Goal: Transaction & Acquisition: Book appointment/travel/reservation

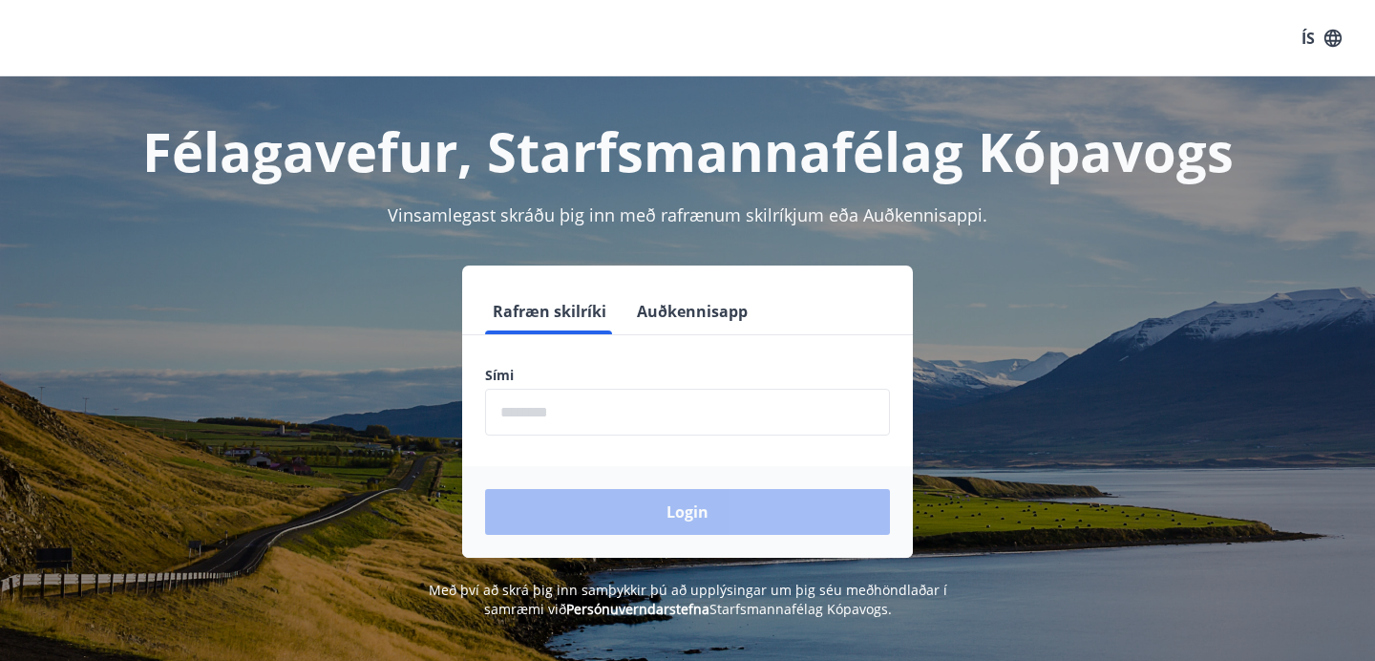
click at [562, 413] on input "phone" at bounding box center [687, 412] width 405 height 47
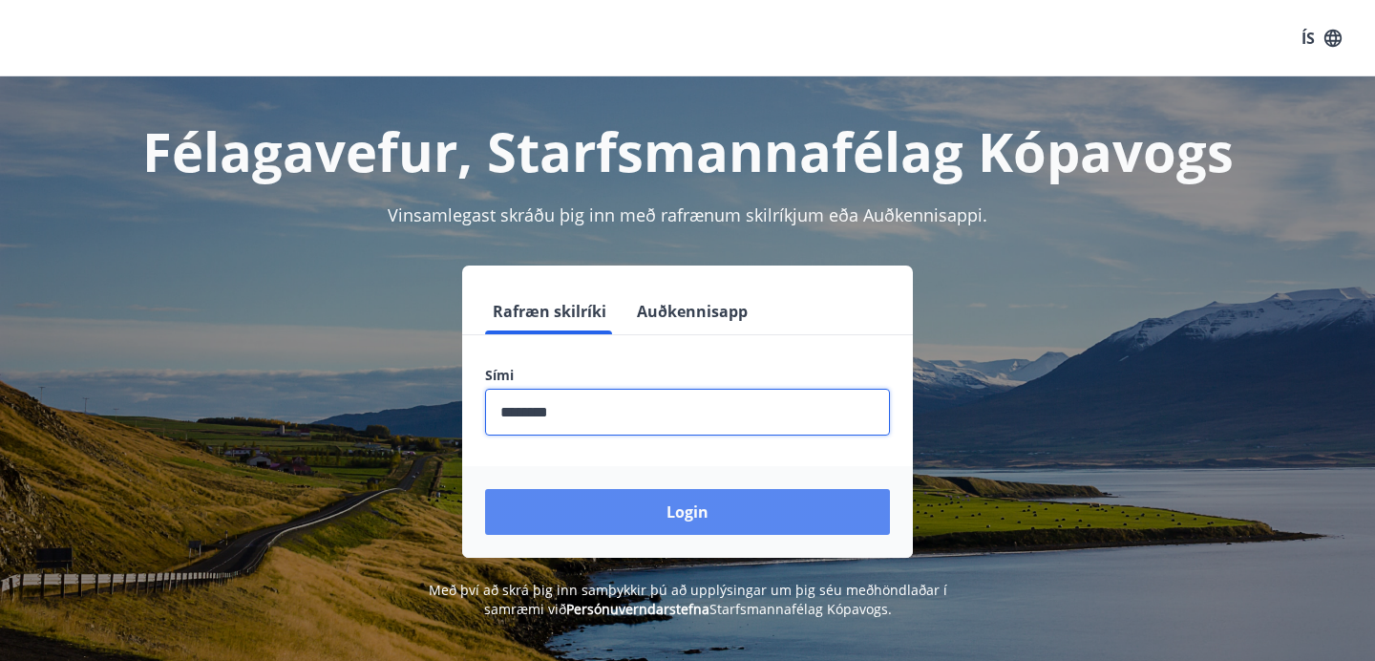
type input "********"
click at [670, 510] on button "Login" at bounding box center [687, 512] width 405 height 46
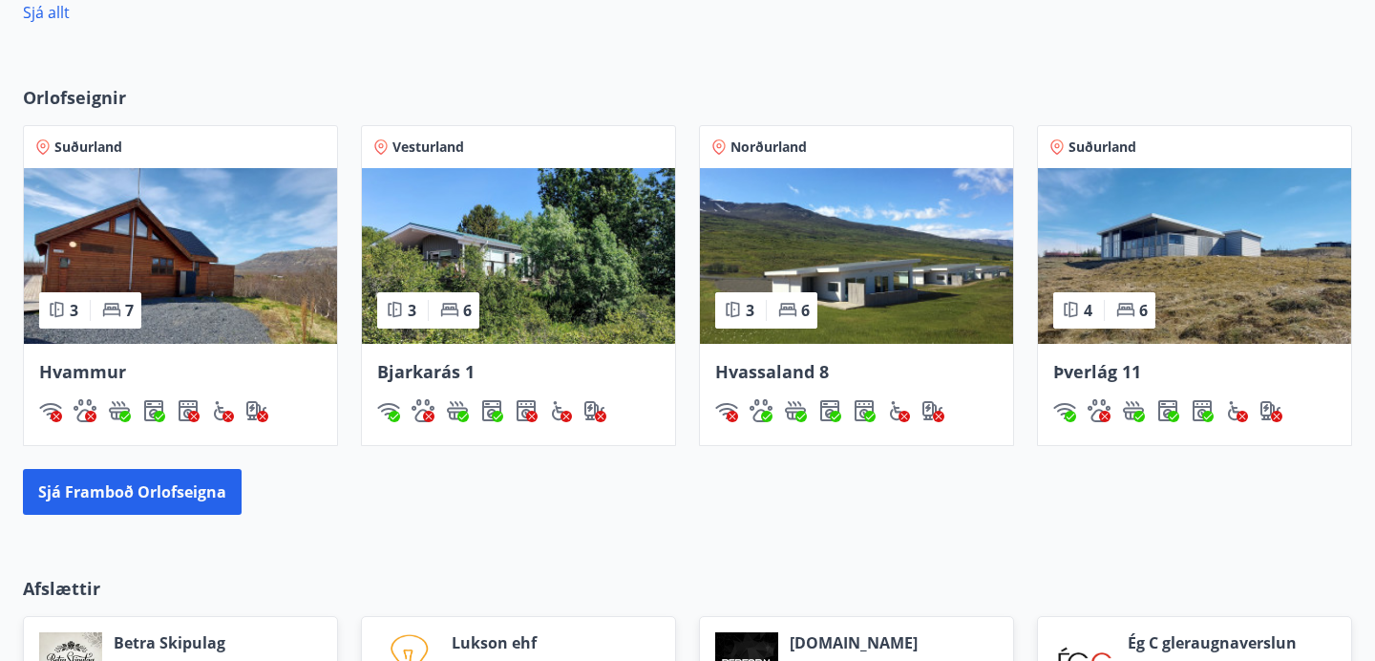
scroll to position [1088, 0]
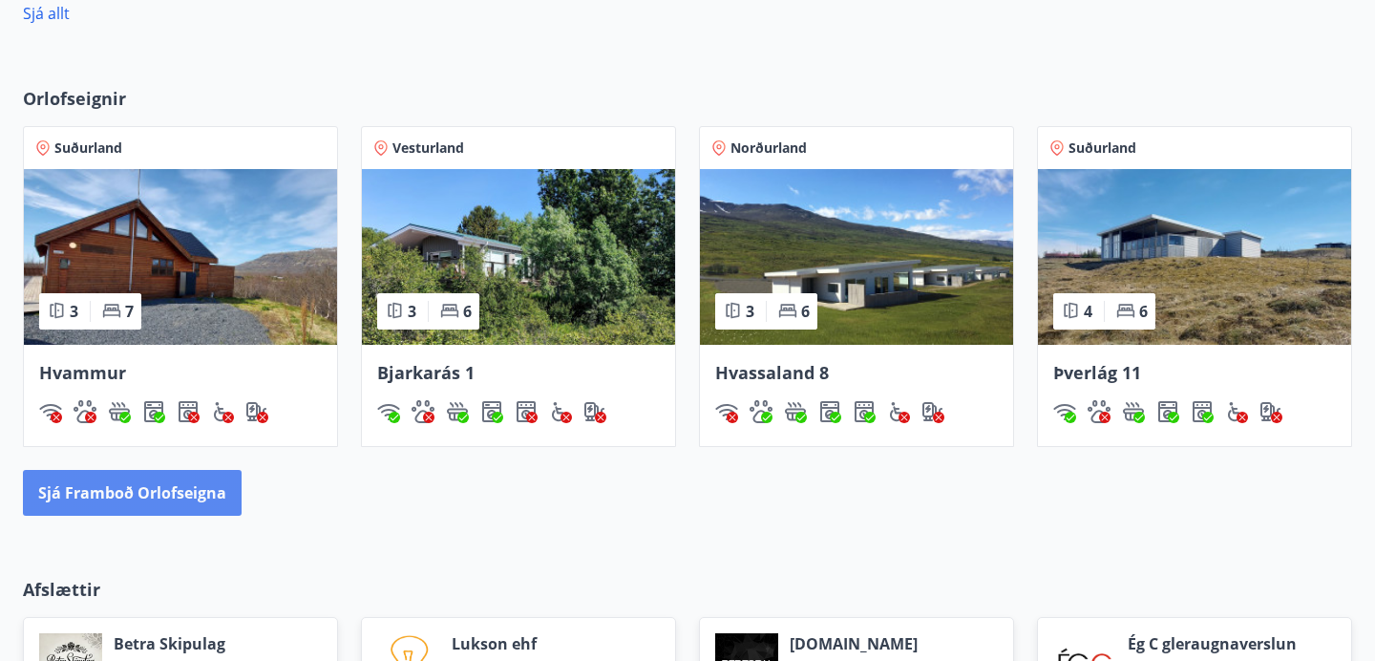
click at [202, 493] on button "Sjá framboð orlofseigna" at bounding box center [132, 493] width 219 height 46
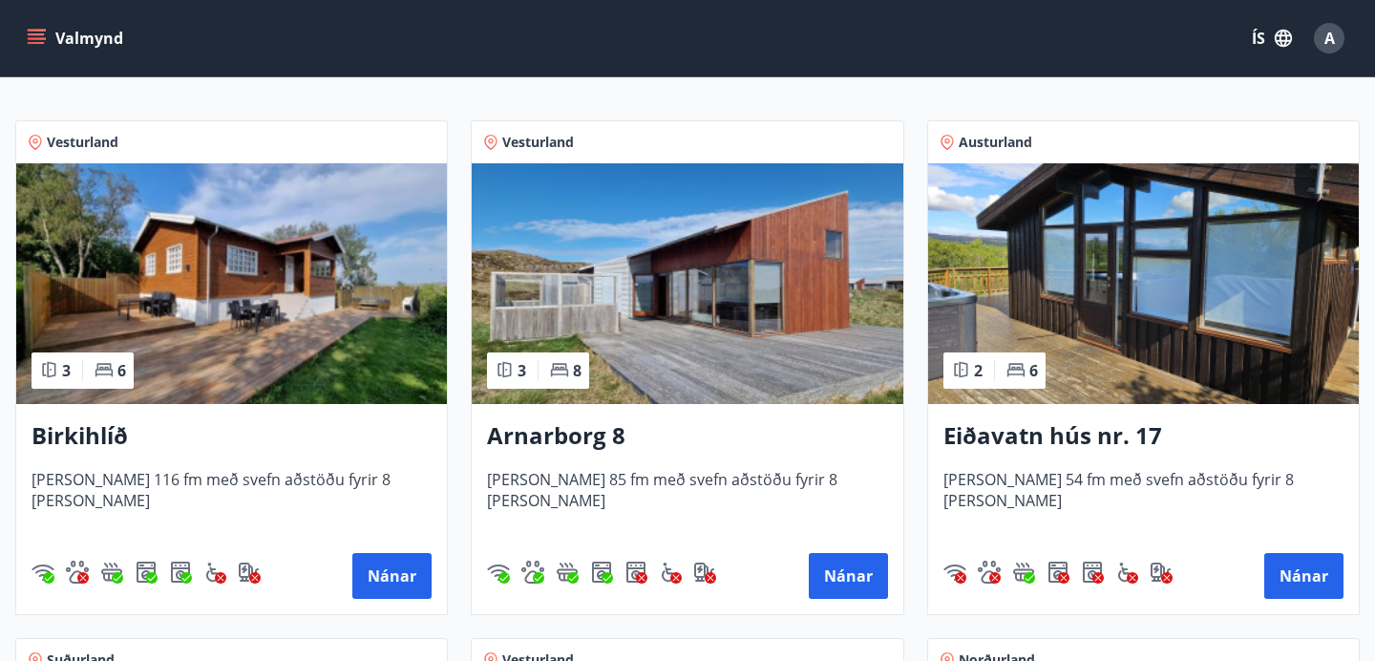
scroll to position [325, 0]
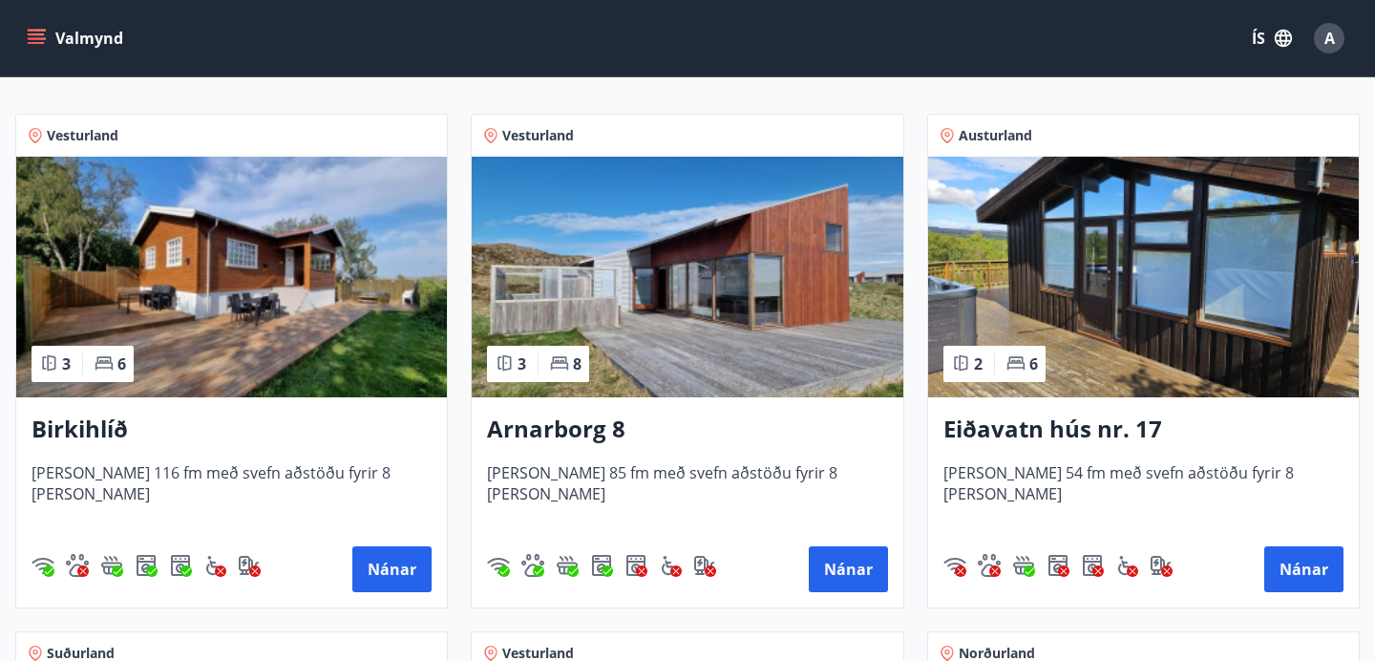
click at [92, 427] on h3 "Birkihlíð" at bounding box center [232, 429] width 400 height 34
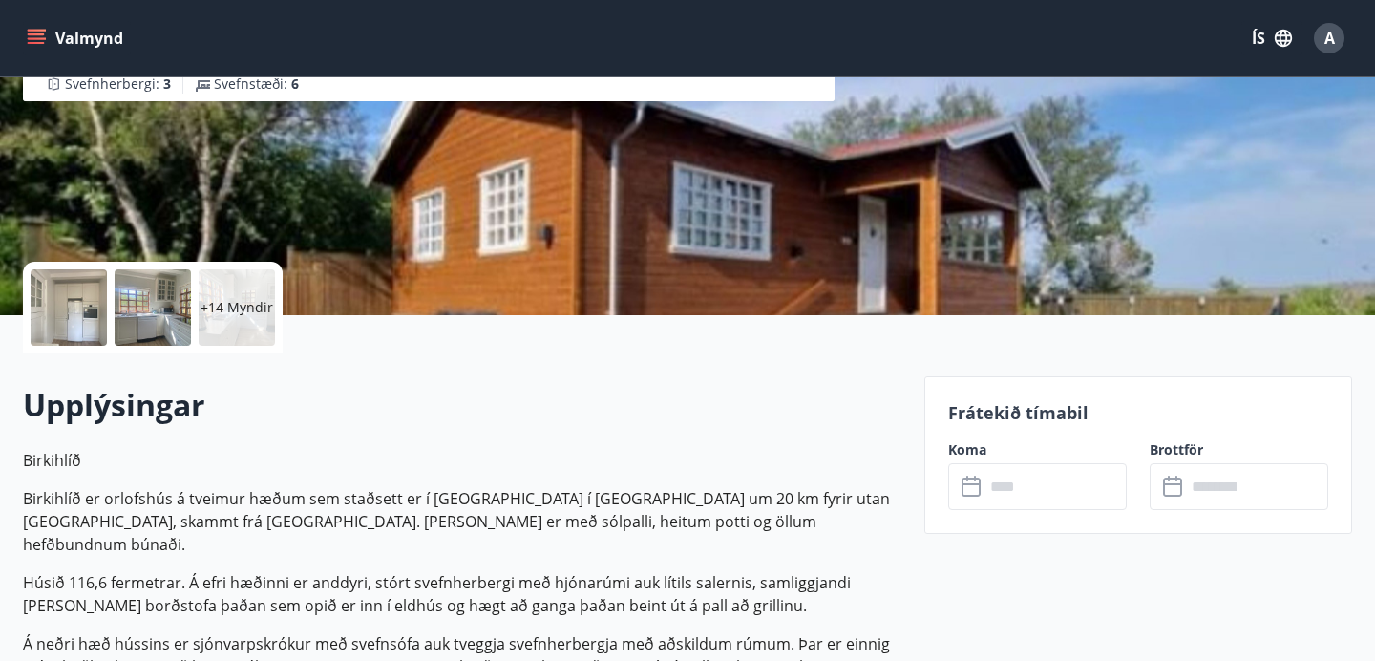
scroll to position [271, 0]
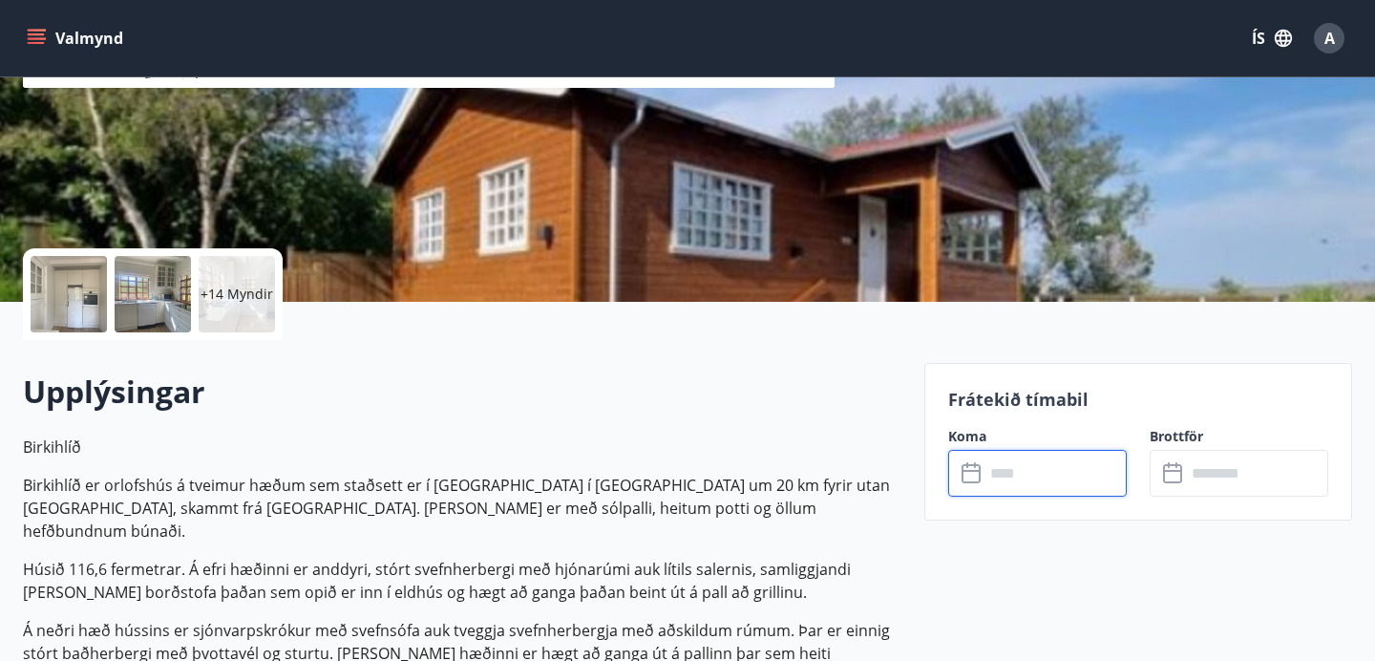
click at [1027, 474] on input "text" at bounding box center [1055, 473] width 142 height 47
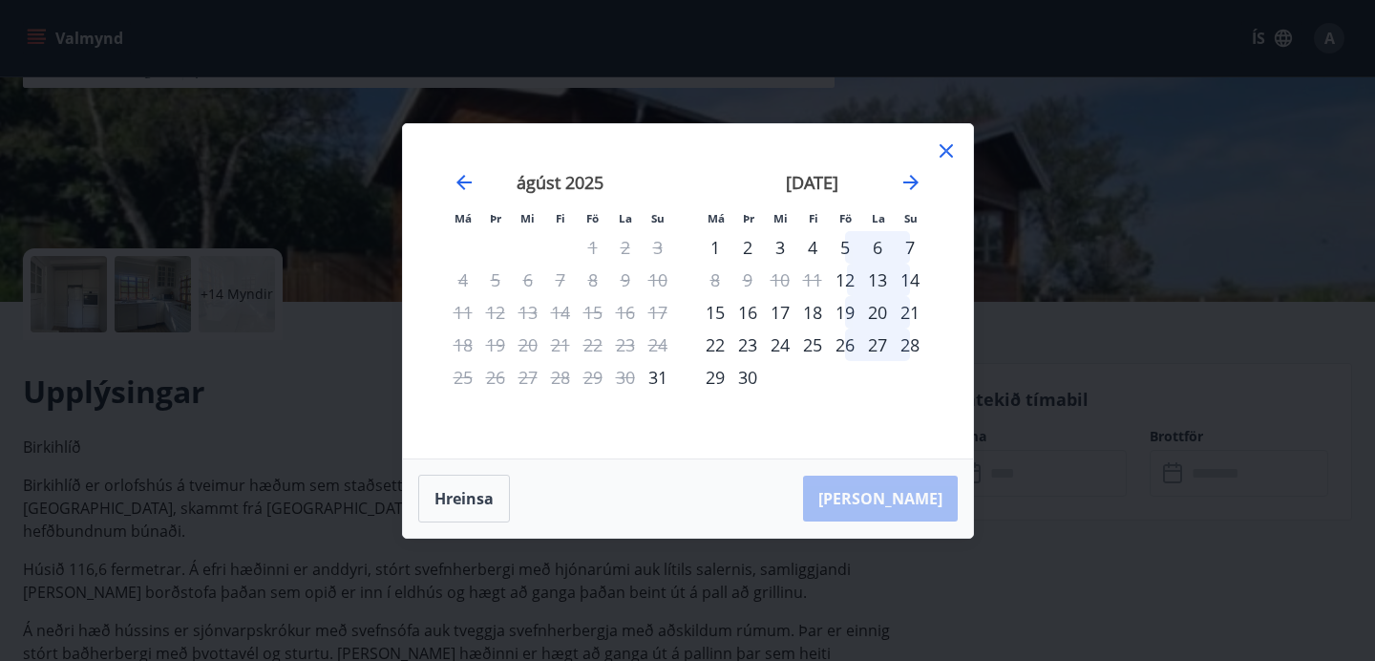
click at [849, 307] on div "19" at bounding box center [845, 312] width 32 height 32
click at [908, 307] on div "21" at bounding box center [910, 312] width 32 height 32
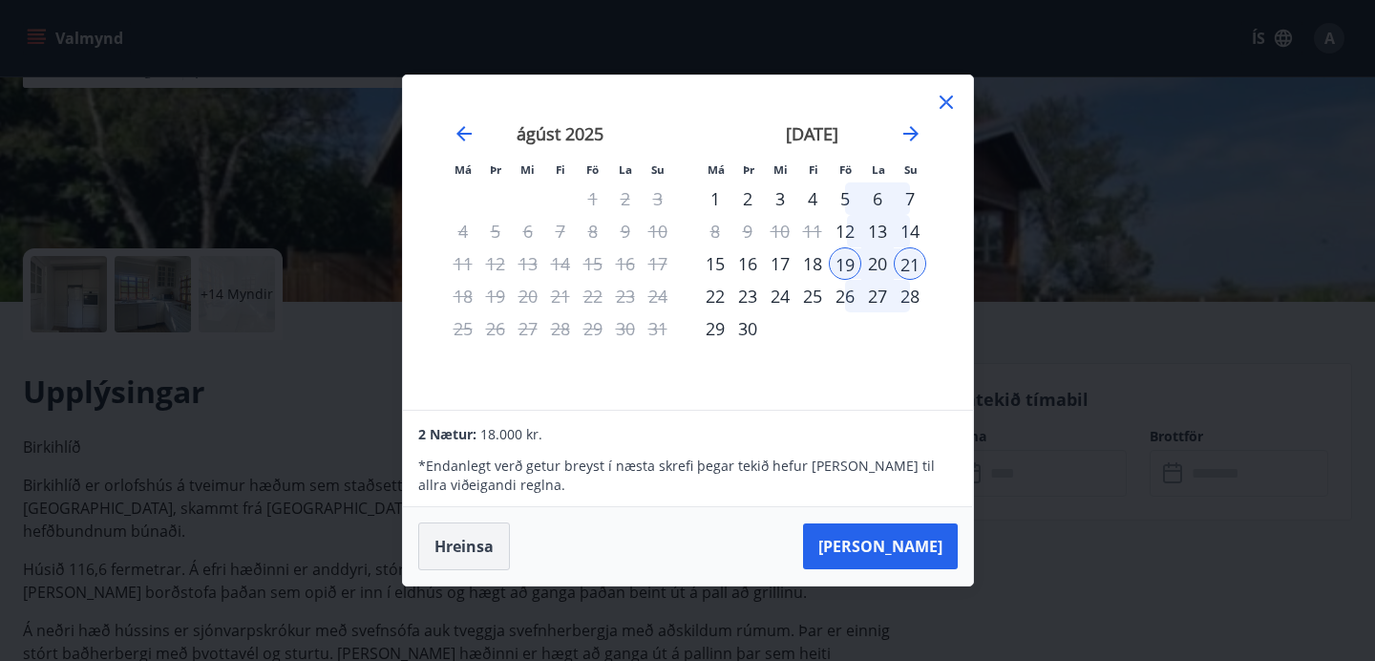
click at [462, 550] on button "Hreinsa" at bounding box center [464, 546] width 92 height 48
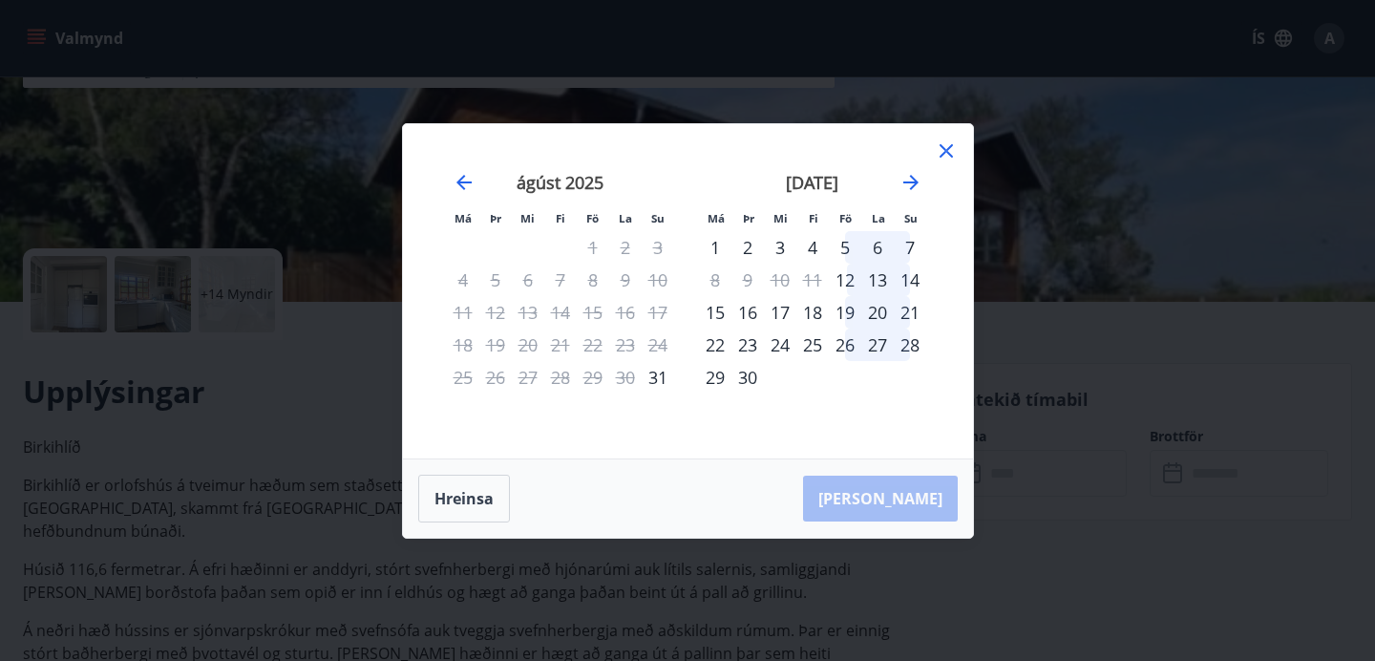
click at [950, 147] on icon at bounding box center [946, 150] width 23 height 23
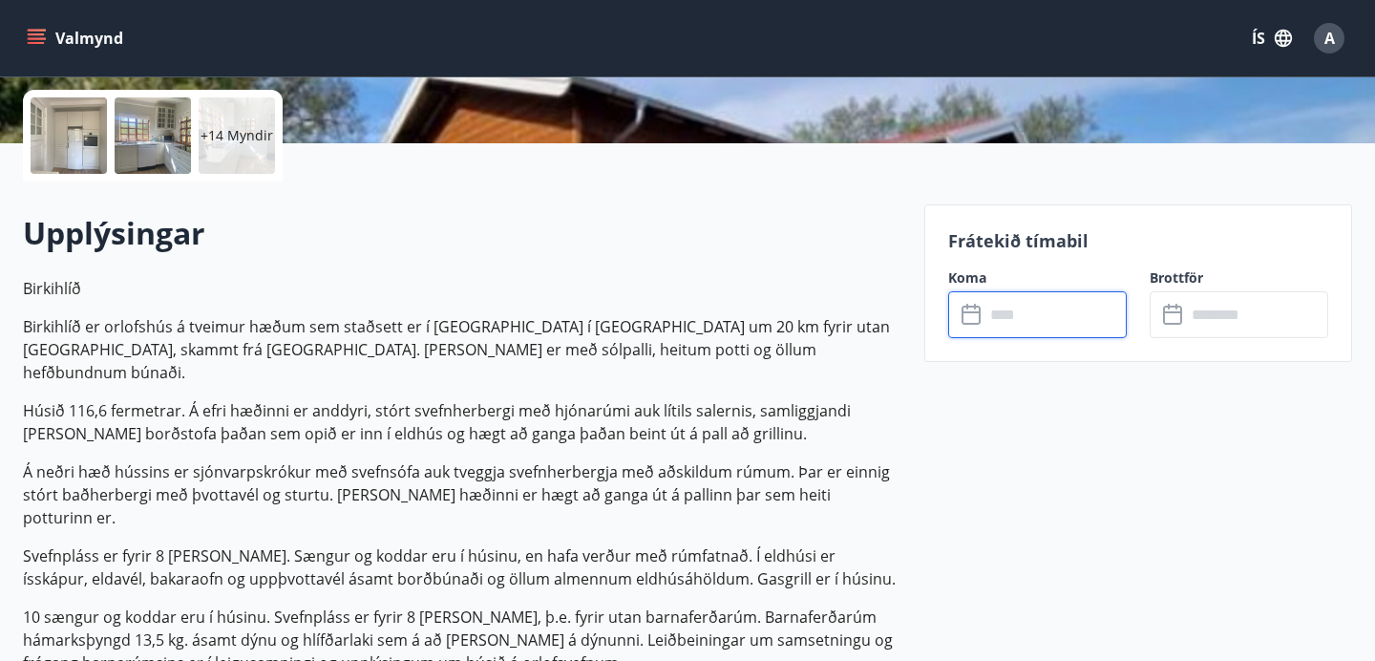
scroll to position [453, 0]
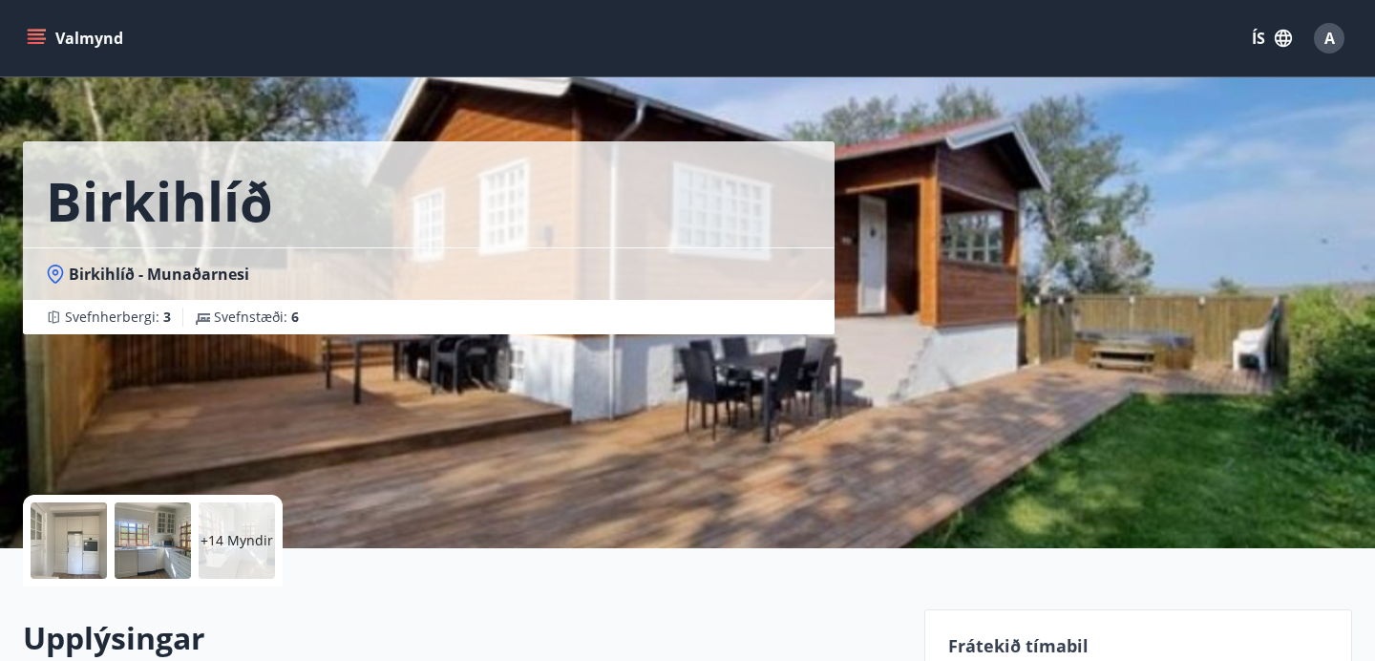
scroll to position [0, 0]
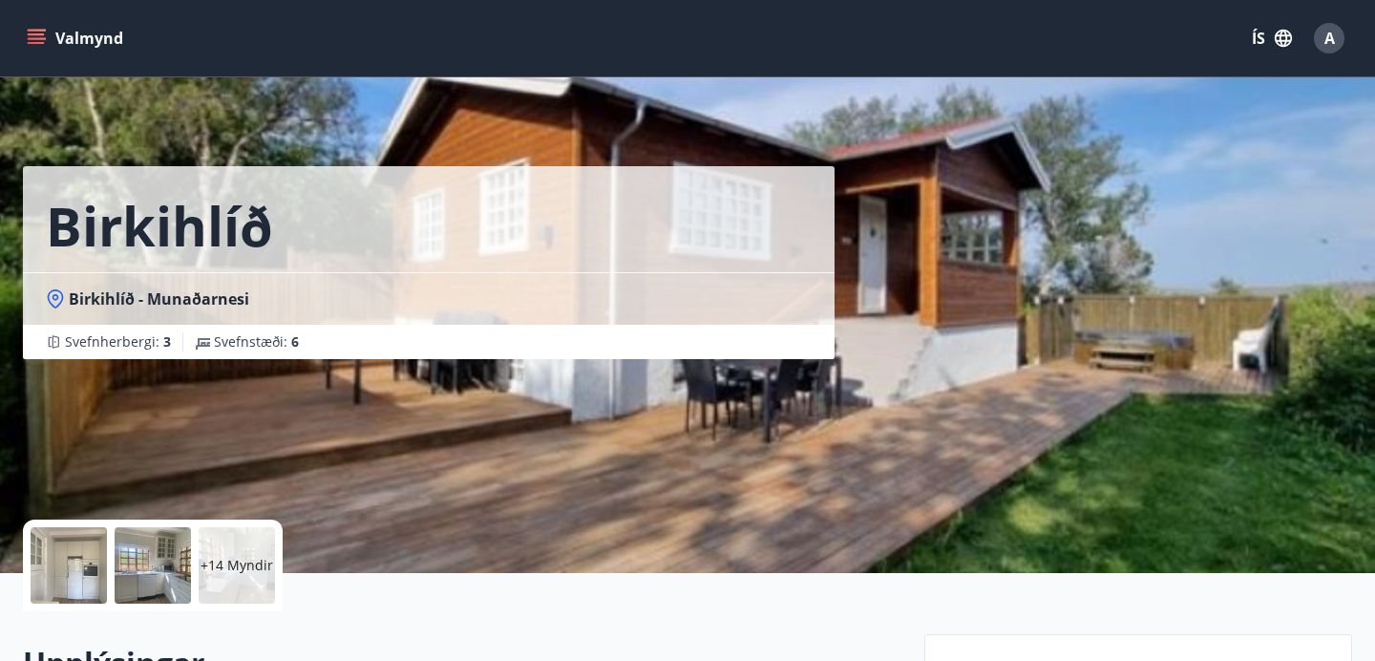
click at [41, 38] on icon "menu" at bounding box center [38, 38] width 21 height 2
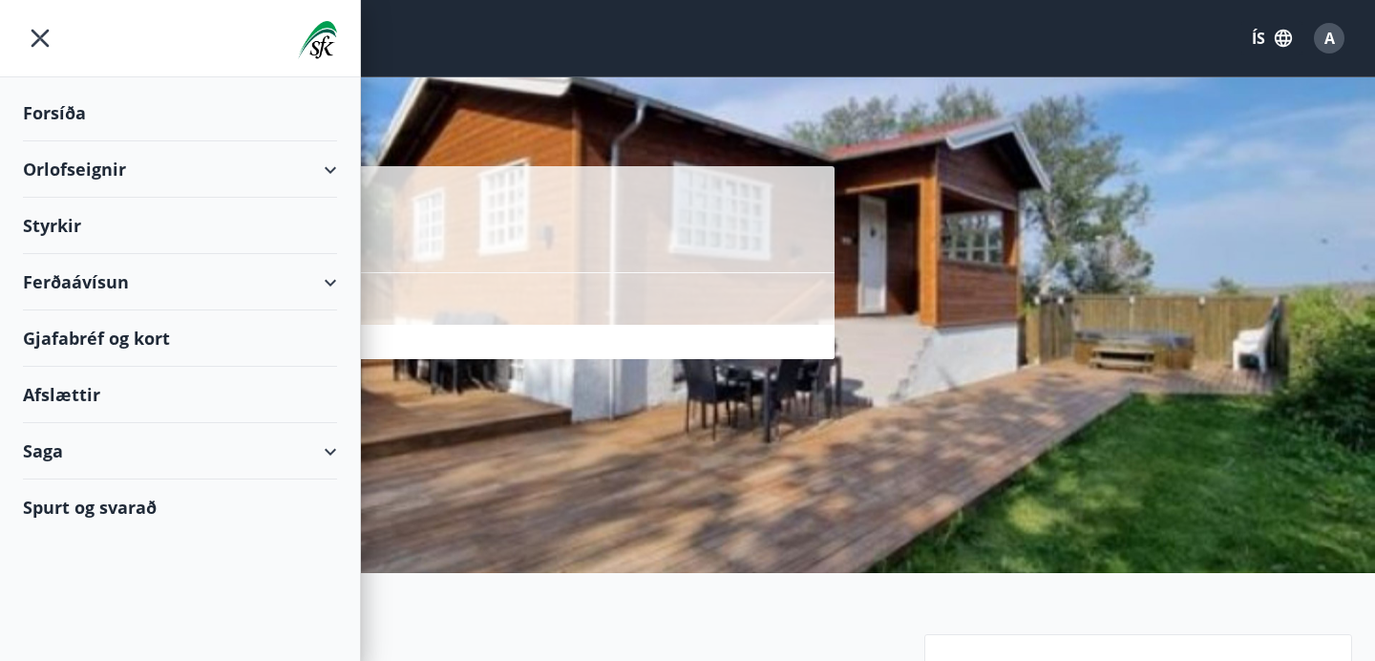
click at [101, 169] on div "Orlofseignir" at bounding box center [180, 169] width 314 height 56
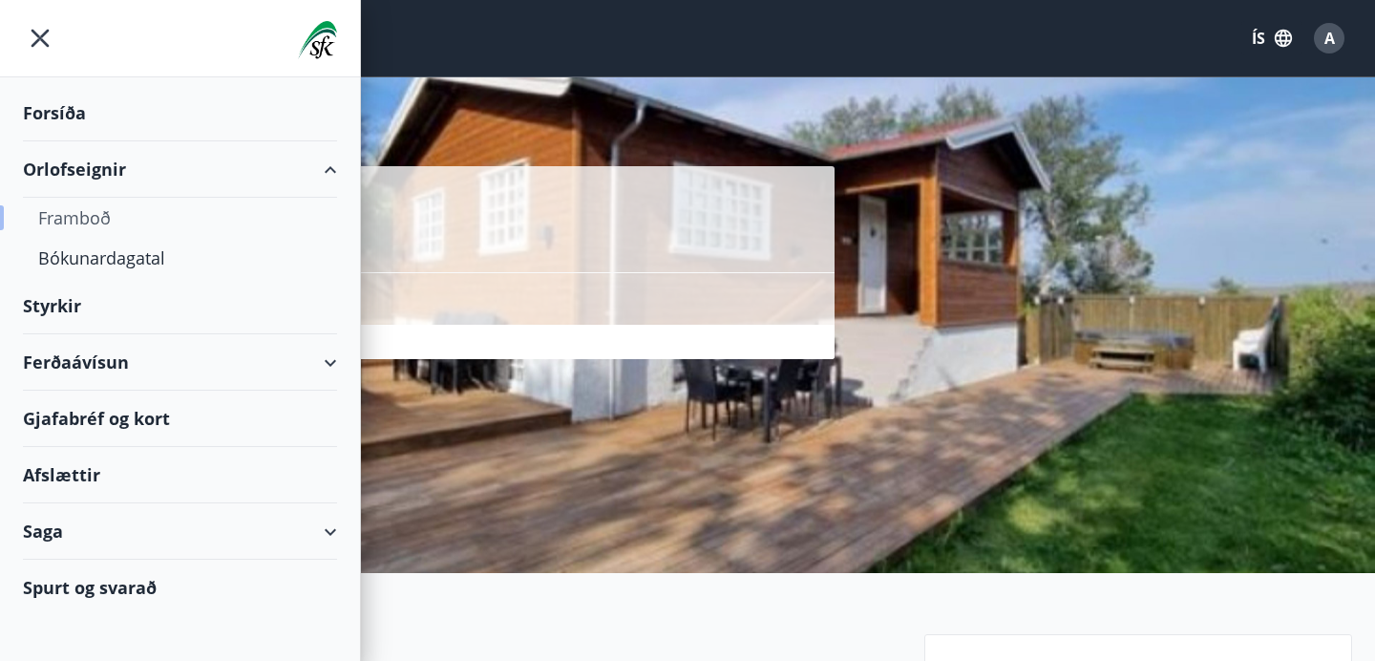
click at [86, 216] on div "Framboð" at bounding box center [180, 218] width 284 height 40
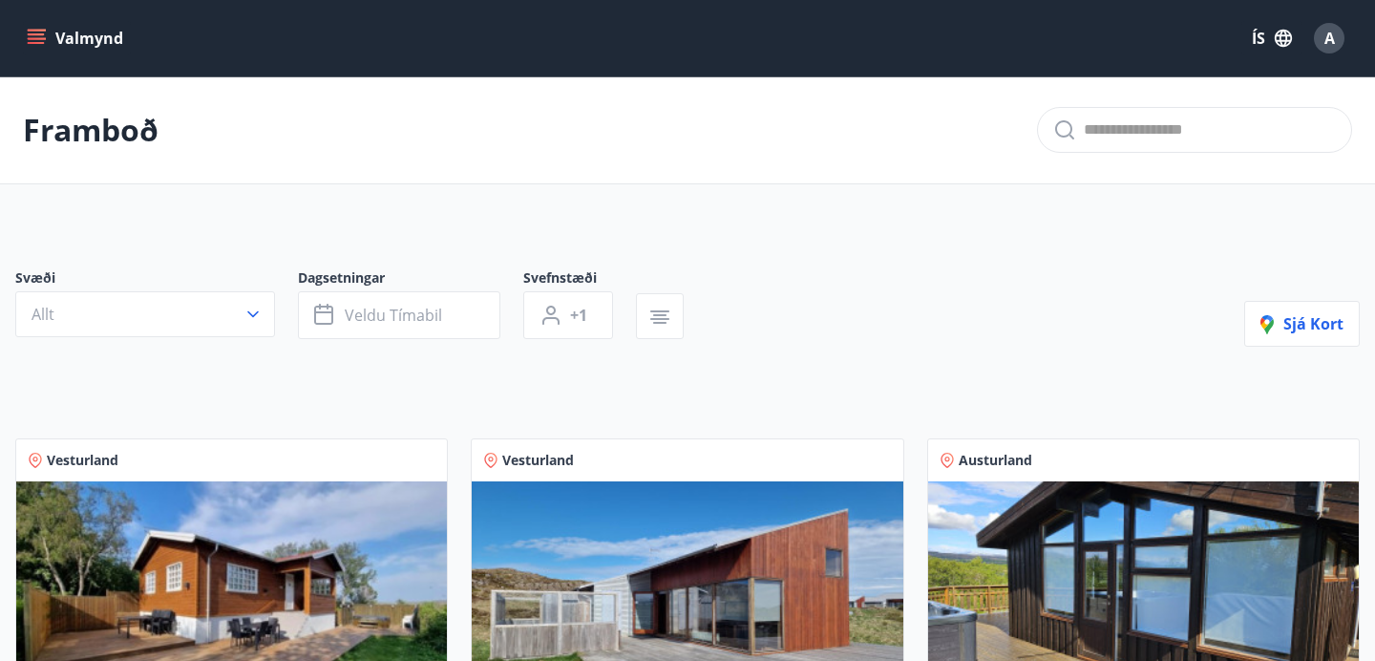
click at [33, 39] on icon "menu" at bounding box center [38, 38] width 21 height 2
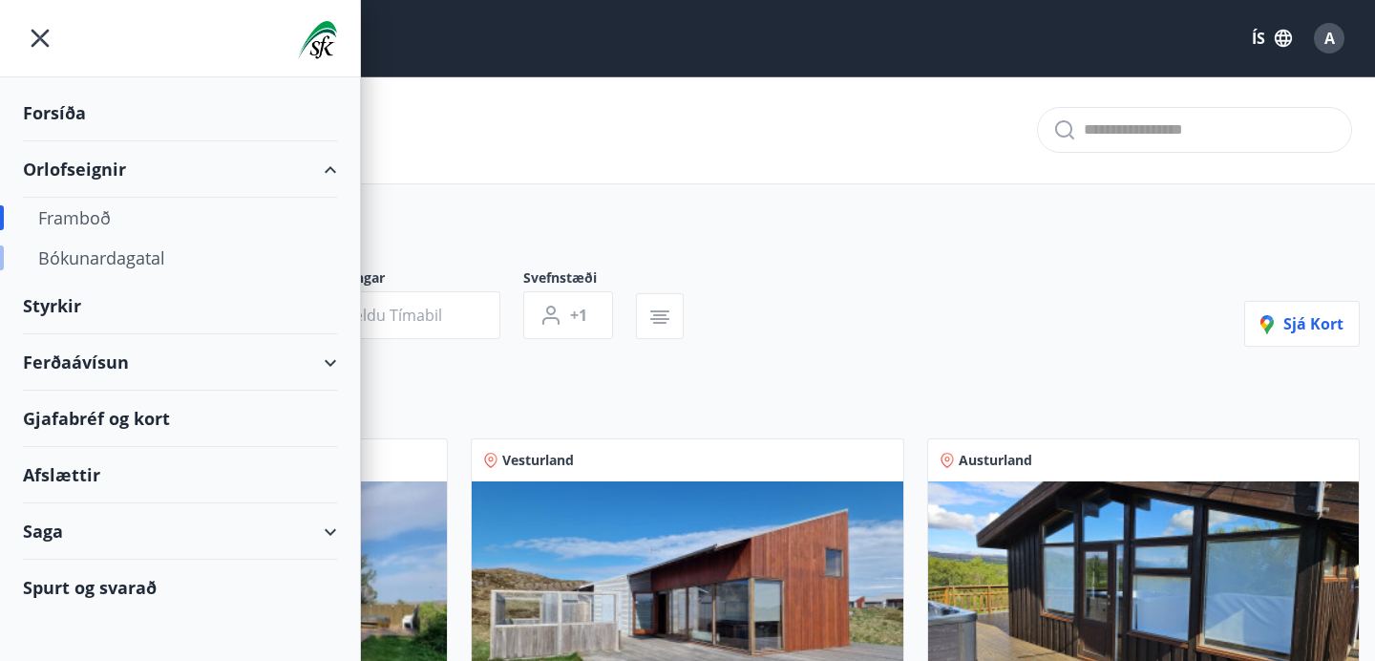
click at [96, 259] on div "Bókunardagatal" at bounding box center [180, 258] width 284 height 40
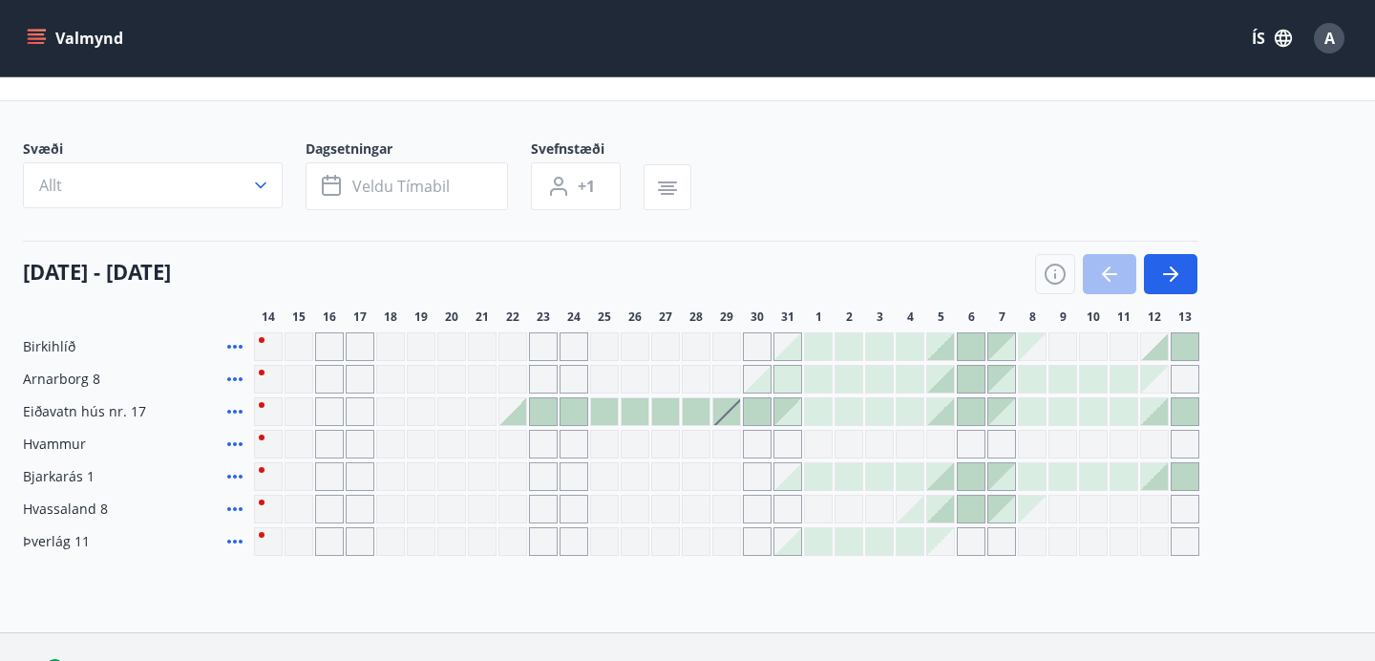
scroll to position [85, 0]
click at [1178, 263] on icon "button" at bounding box center [1170, 272] width 23 height 23
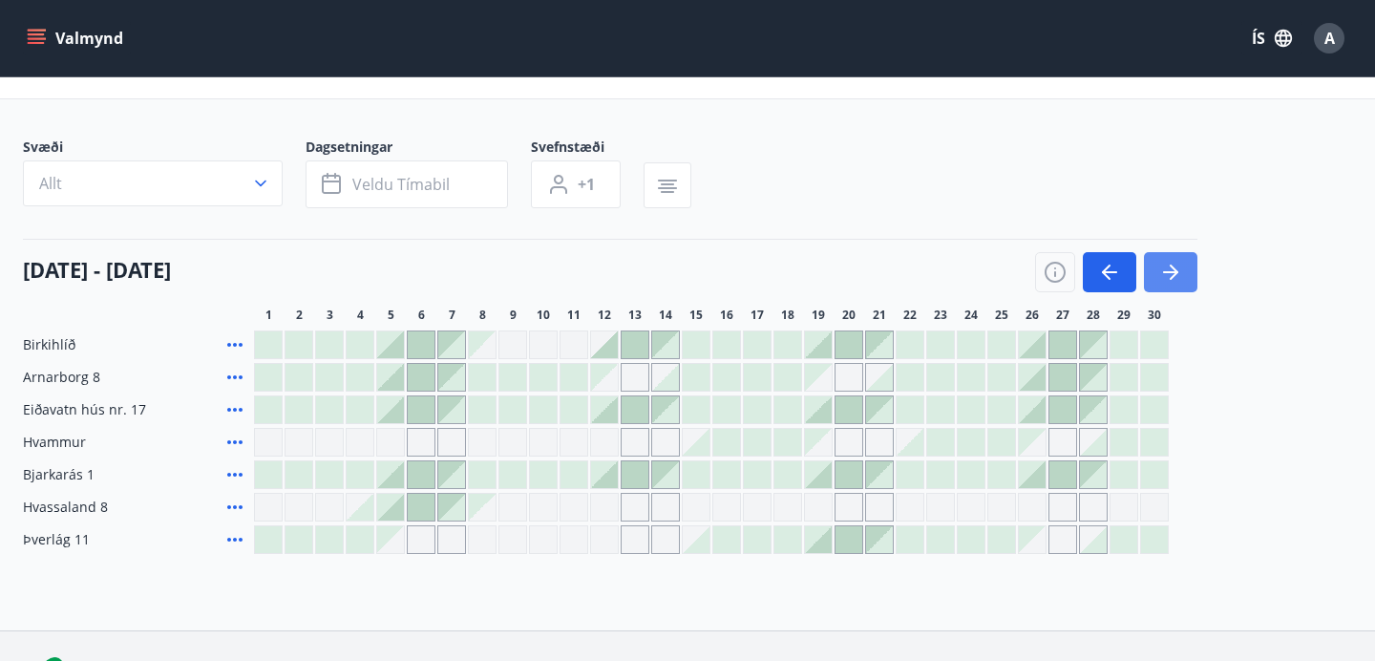
click at [1178, 263] on icon "button" at bounding box center [1170, 272] width 23 height 23
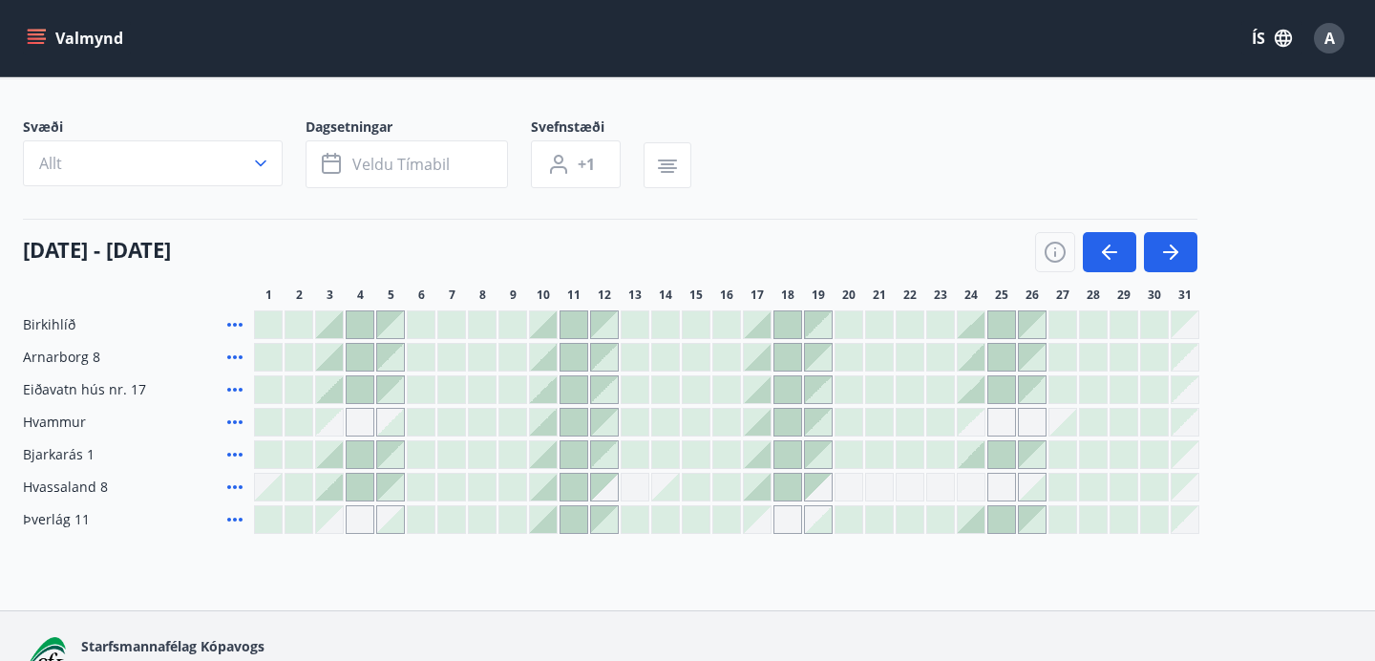
scroll to position [0, 0]
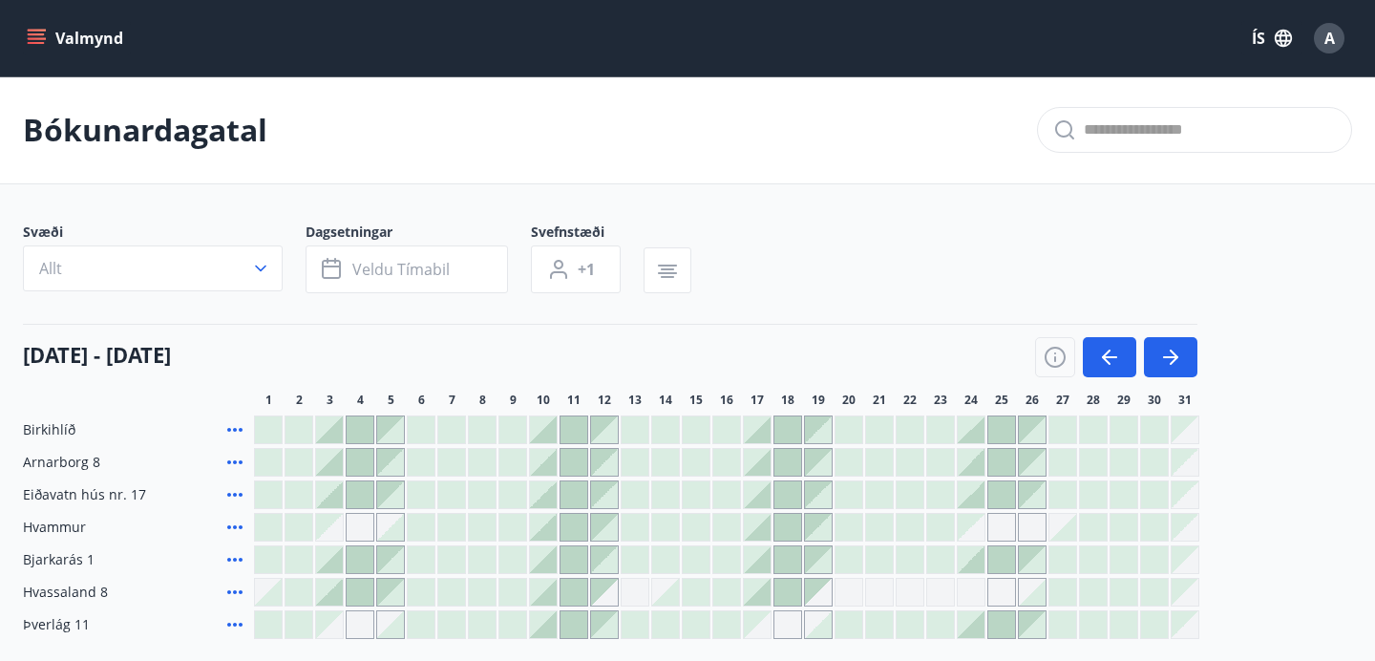
click at [97, 34] on button "Valmynd" at bounding box center [77, 38] width 108 height 34
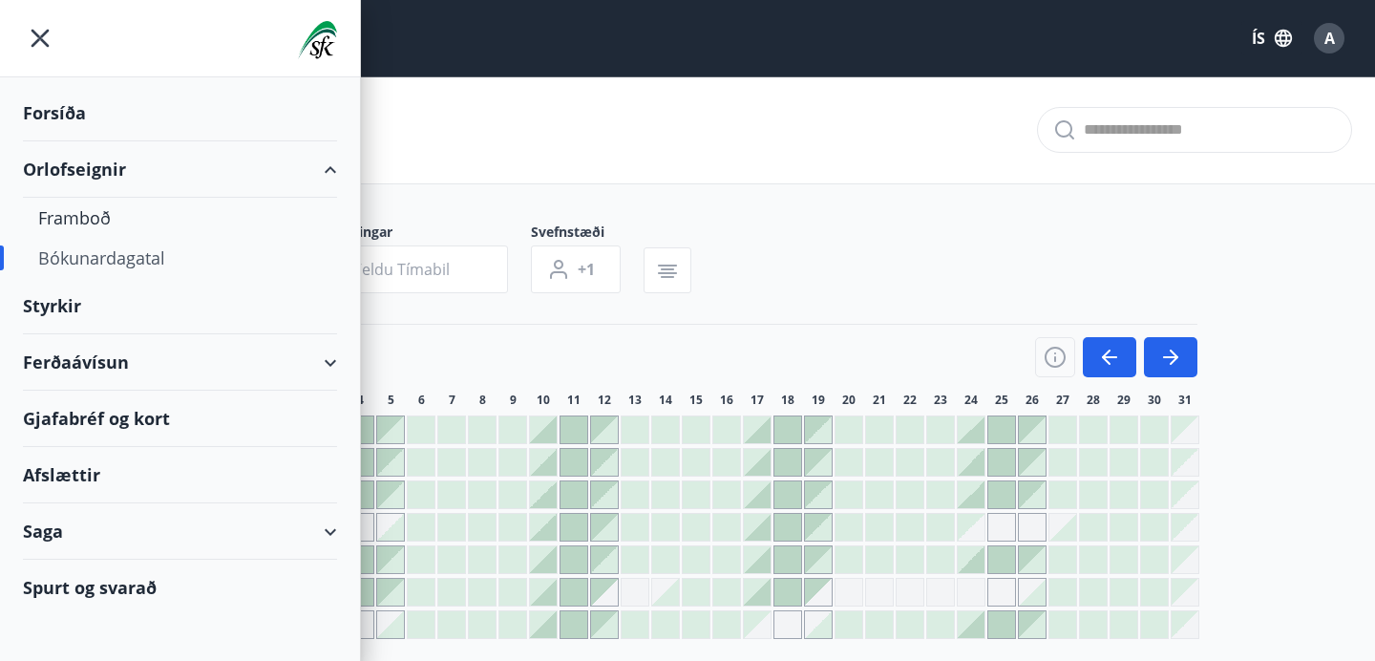
click at [57, 113] on div "Forsíða" at bounding box center [180, 113] width 314 height 56
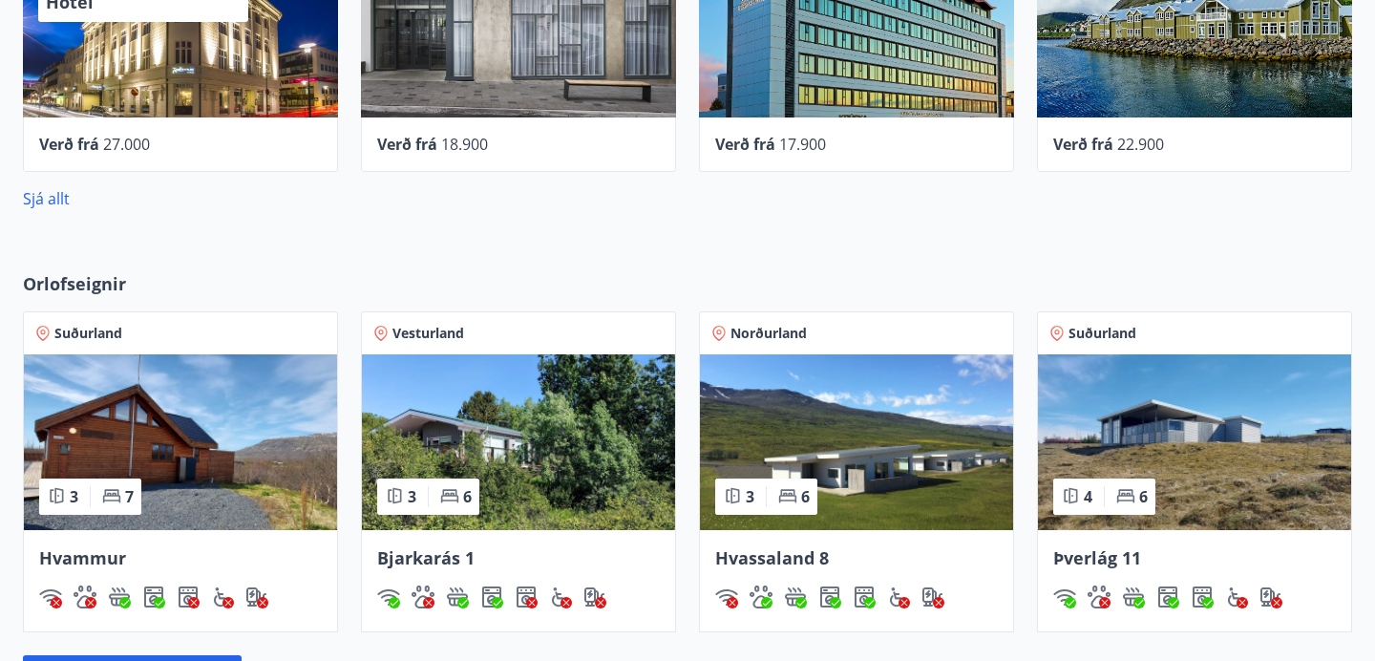
scroll to position [1031, 0]
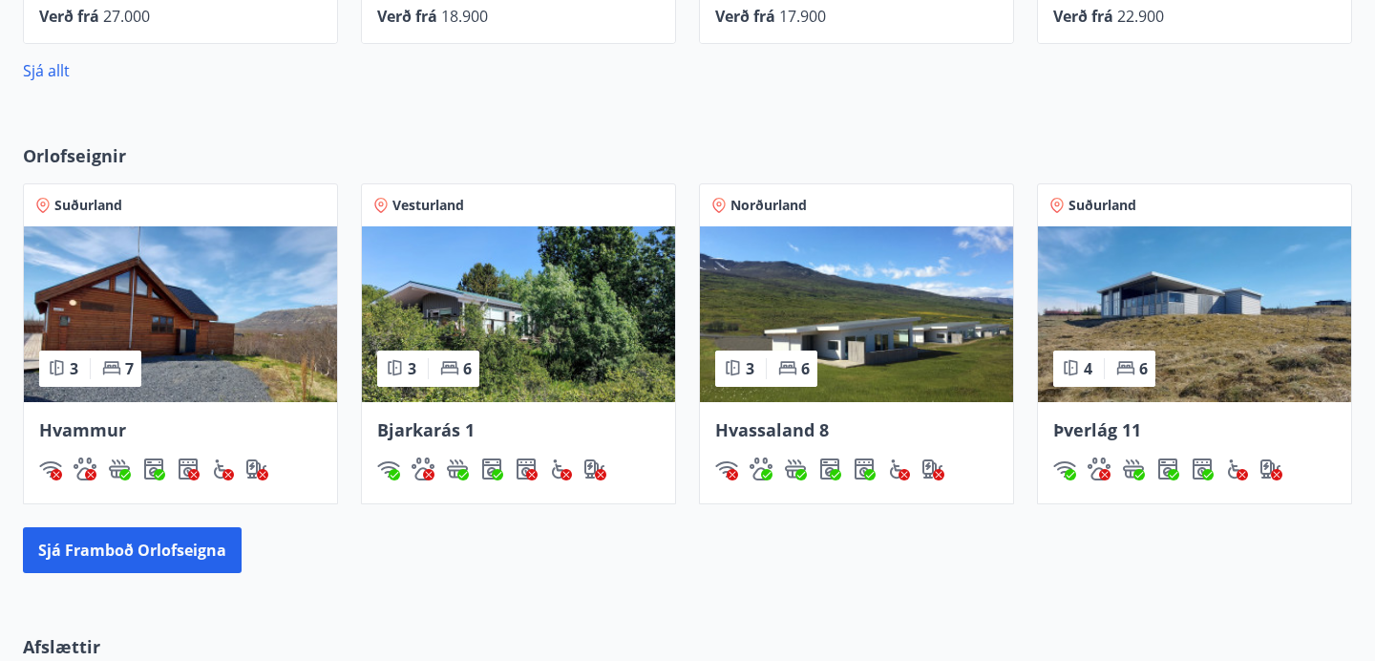
click at [520, 301] on img at bounding box center [518, 314] width 313 height 176
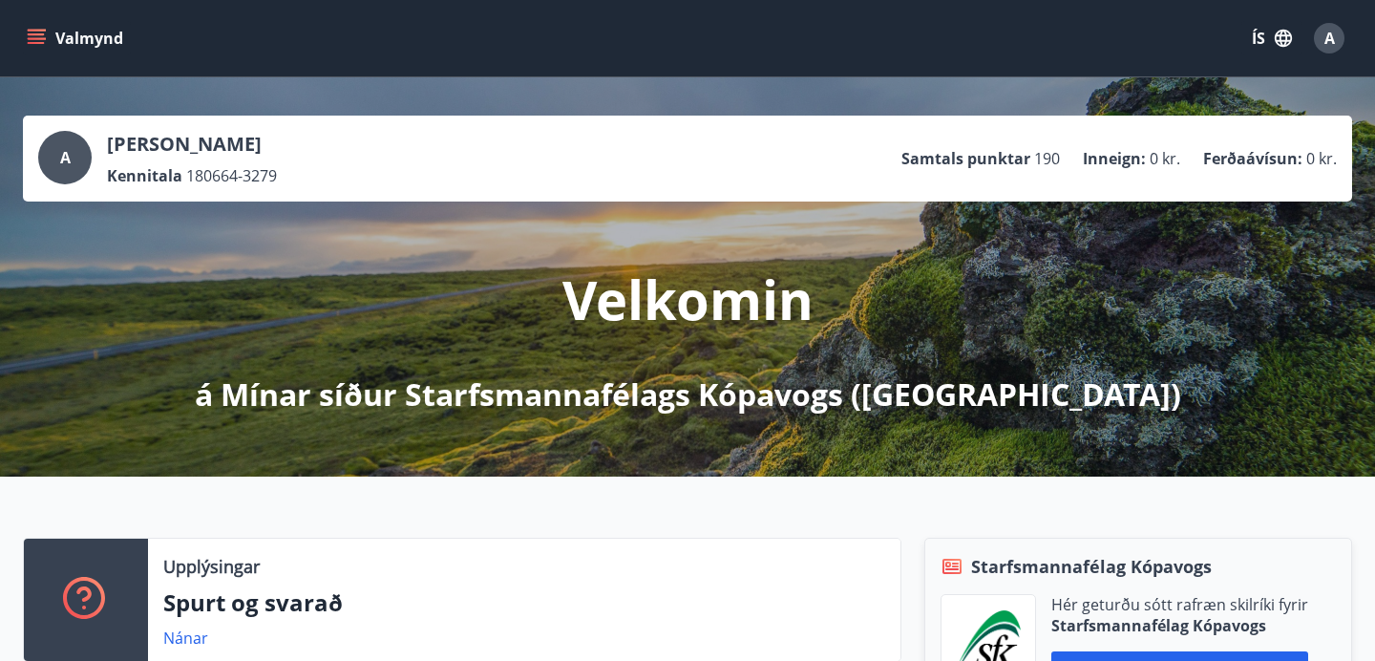
click at [34, 32] on icon "menu" at bounding box center [36, 38] width 19 height 19
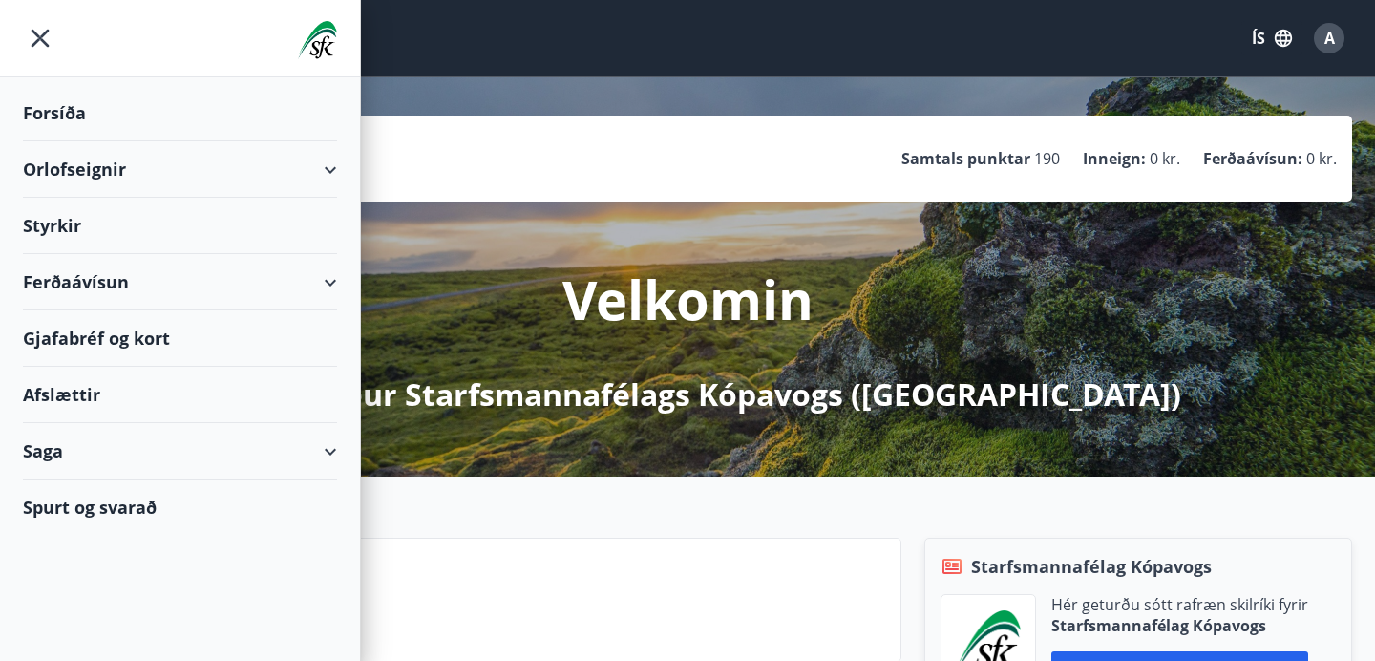
click at [98, 165] on div "Orlofseignir" at bounding box center [180, 169] width 314 height 56
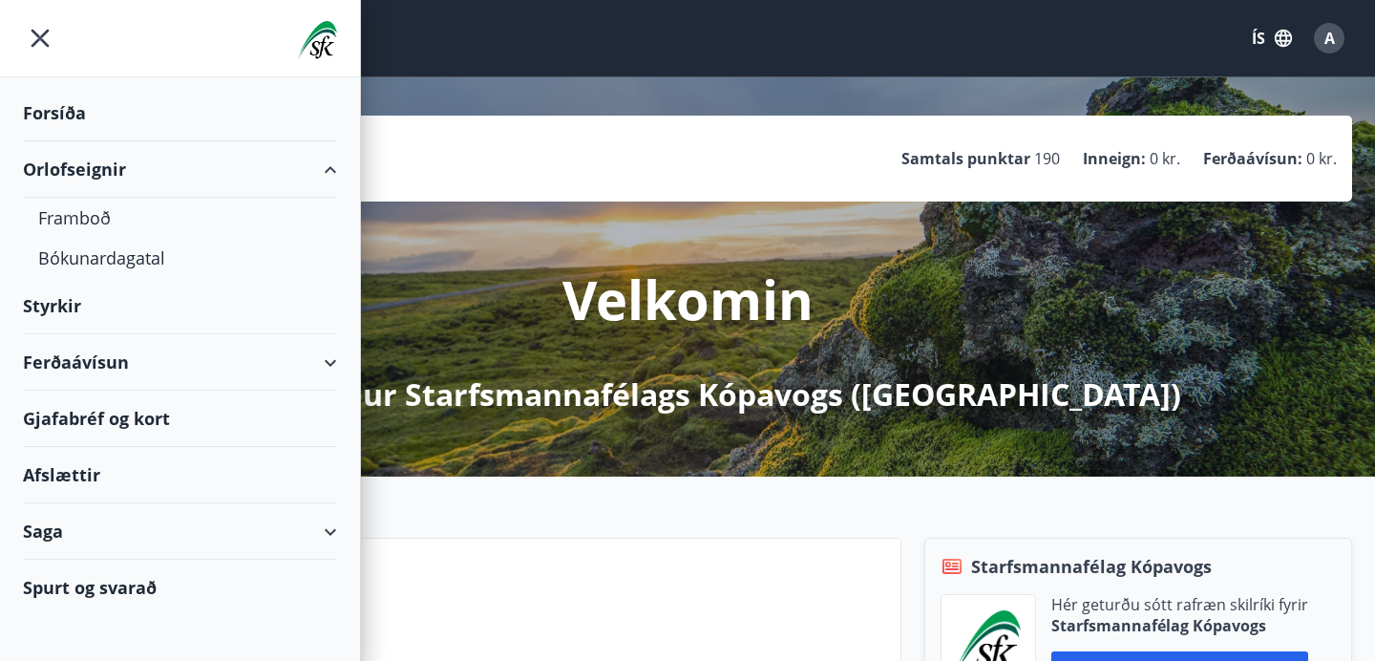
click at [98, 164] on div "Orlofseignir" at bounding box center [180, 169] width 314 height 56
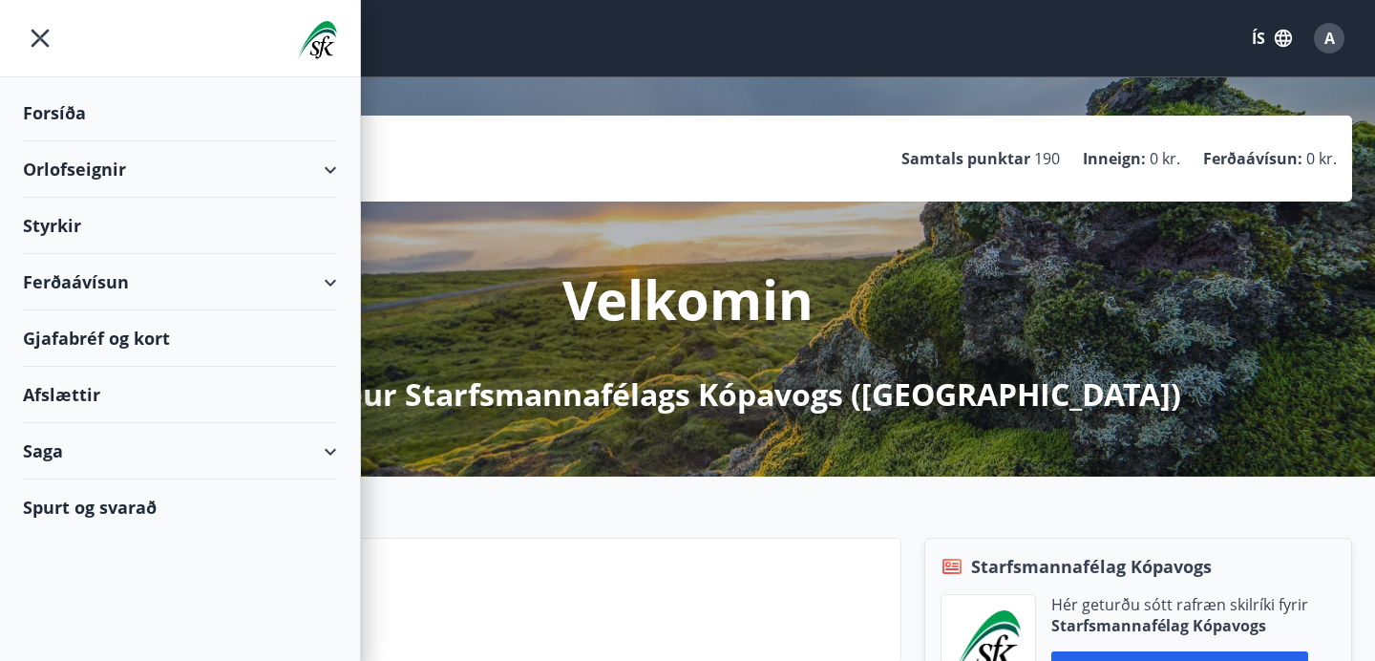
click at [96, 512] on div "Spurt og svarað" at bounding box center [180, 506] width 314 height 55
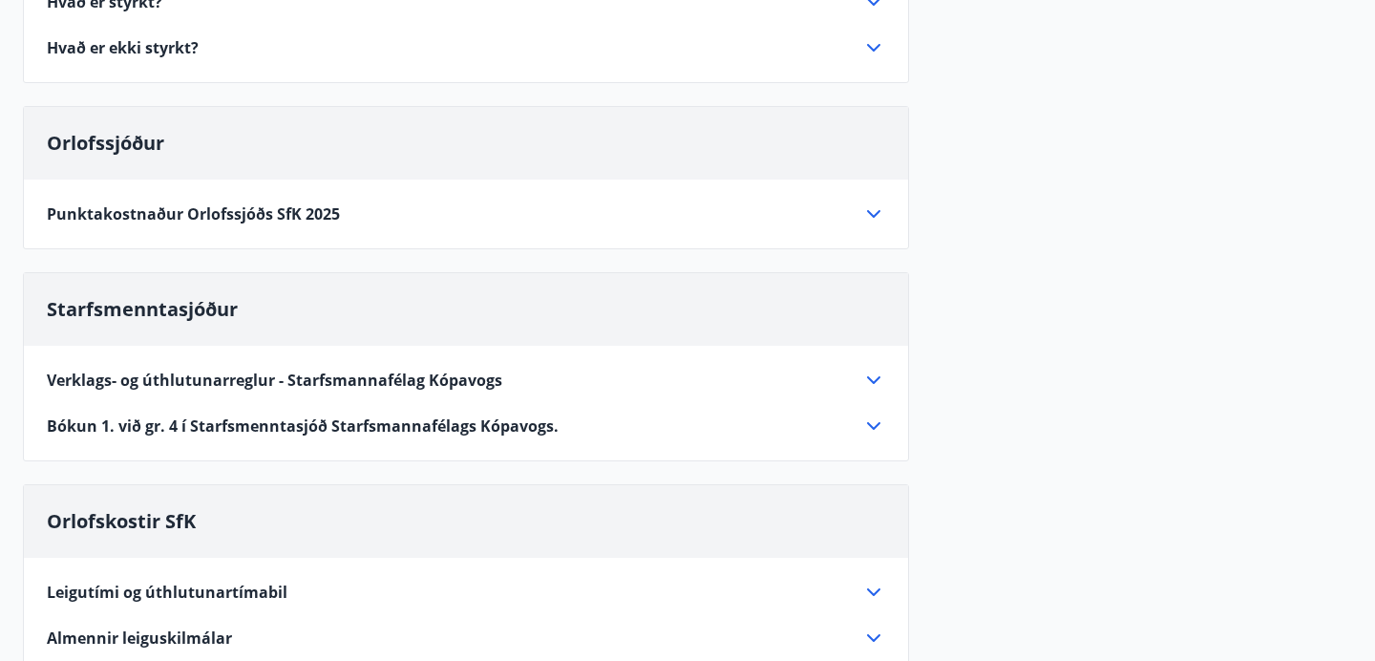
scroll to position [680, 0]
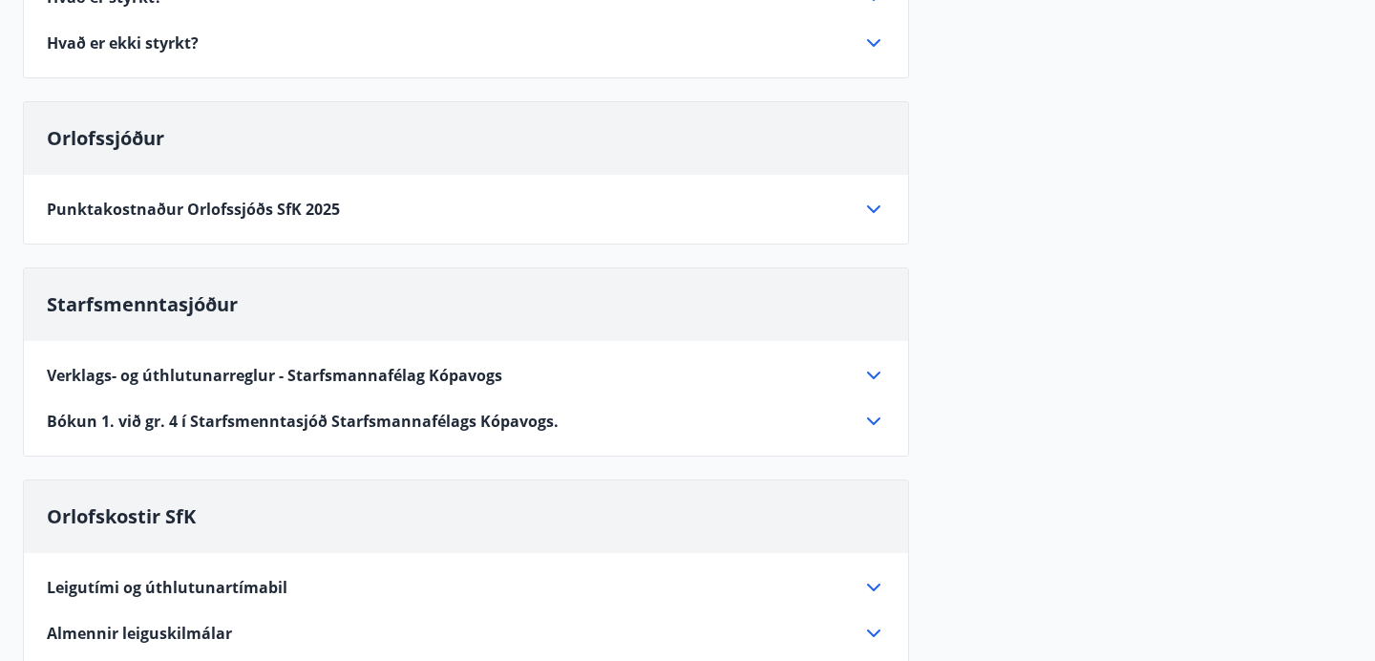
click at [280, 205] on span "Punktakostnaður Orlofssjóðs SfK 2025" at bounding box center [193, 209] width 293 height 21
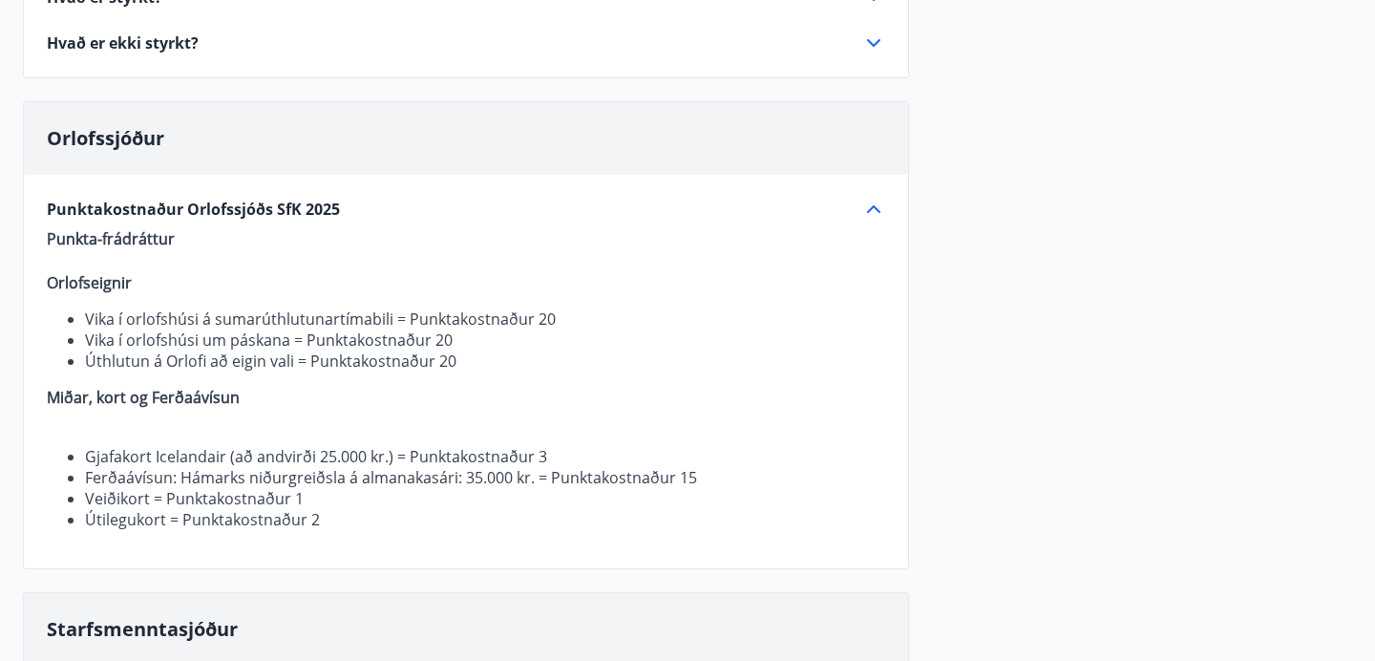
click at [272, 204] on span "Punktakostnaður Orlofssjóðs SfK 2025" at bounding box center [193, 209] width 293 height 21
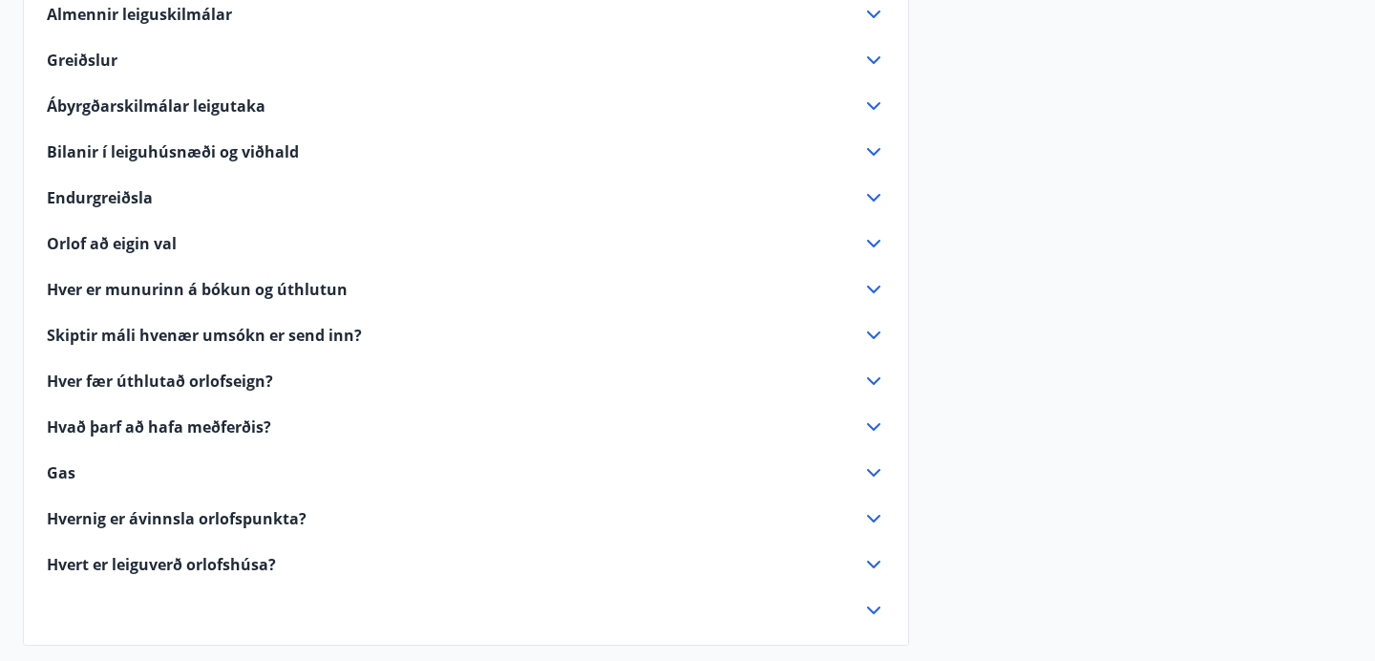
scroll to position [1299, 0]
click at [158, 235] on span "Orlof að eigin val" at bounding box center [112, 242] width 130 height 21
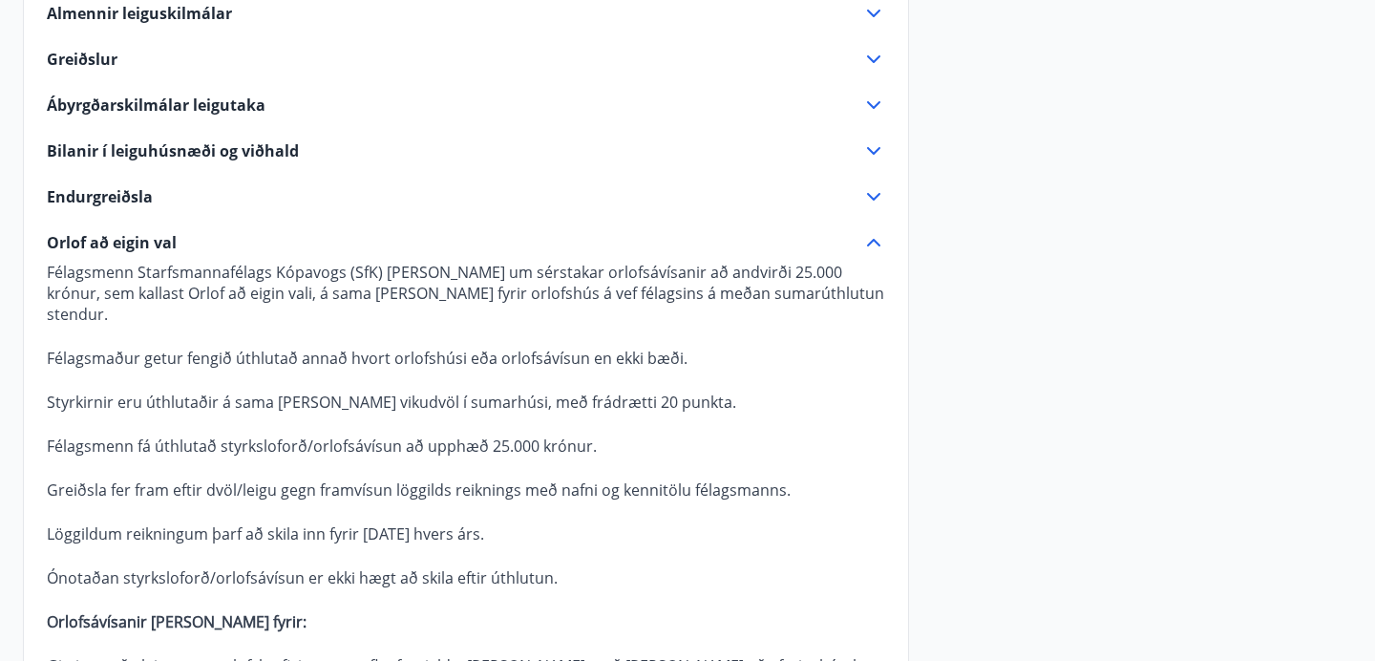
click at [158, 235] on span "Orlof að eigin val" at bounding box center [112, 242] width 130 height 21
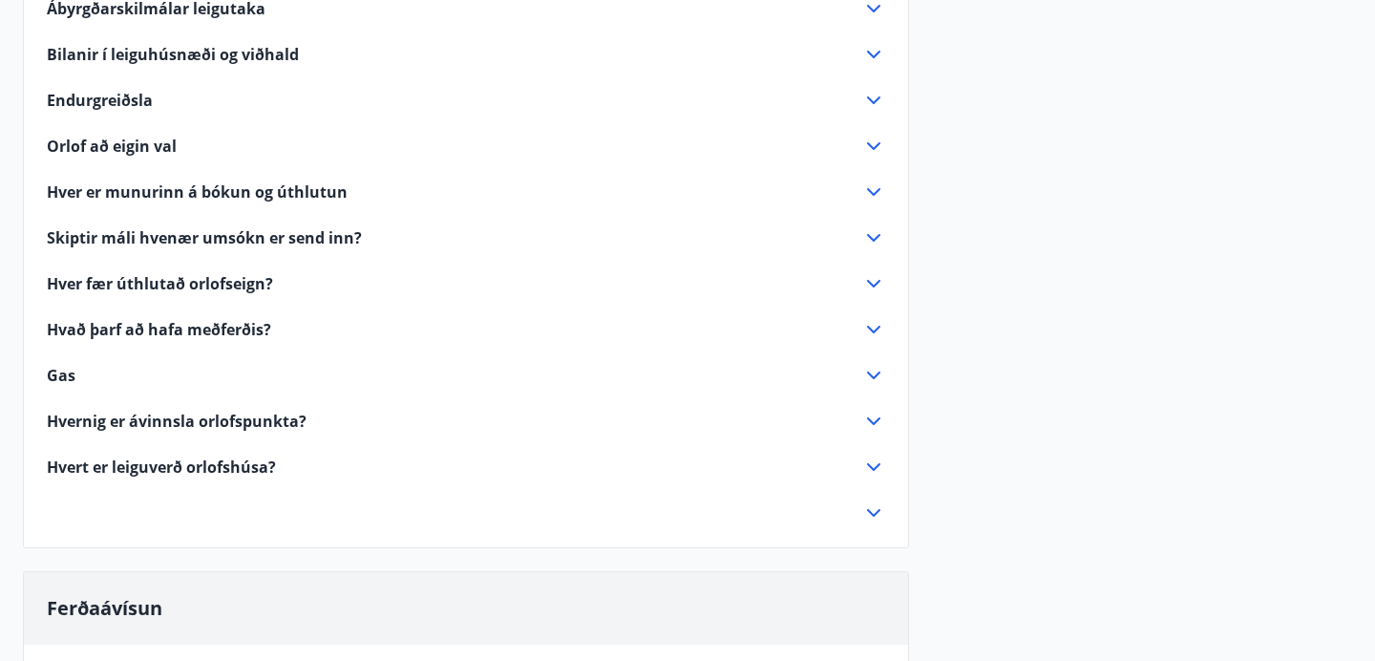
scroll to position [1401, 0]
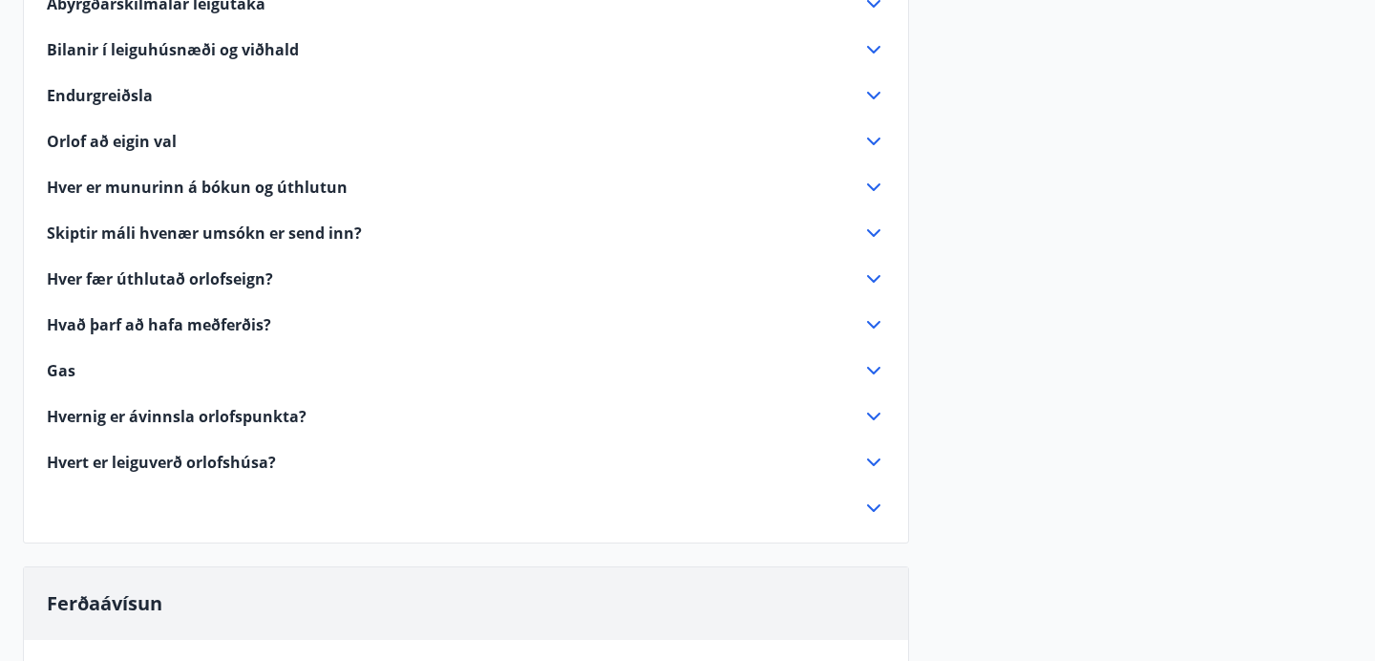
click at [190, 188] on span "Hver er munurinn á bókun og úthlutun" at bounding box center [197, 187] width 301 height 21
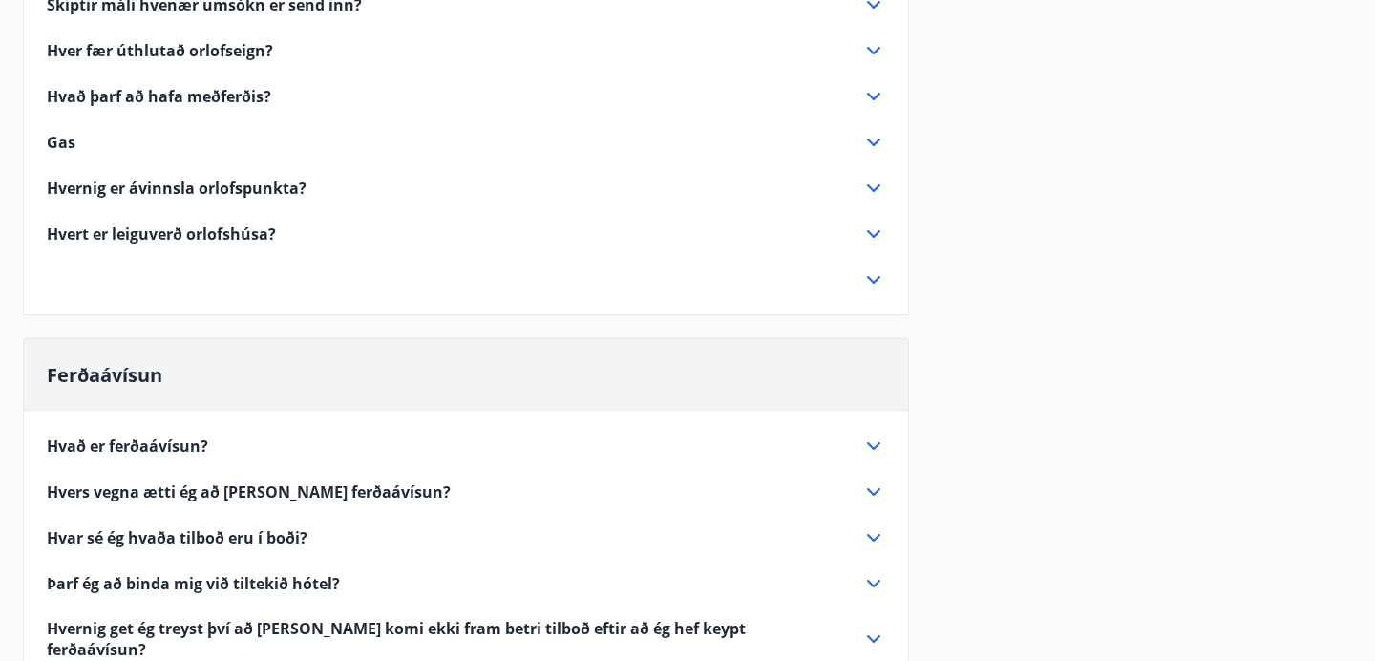
scroll to position [1744, 0]
click at [280, 185] on span "Hvernig er ávinnsla orlofspunkta?" at bounding box center [177, 187] width 260 height 21
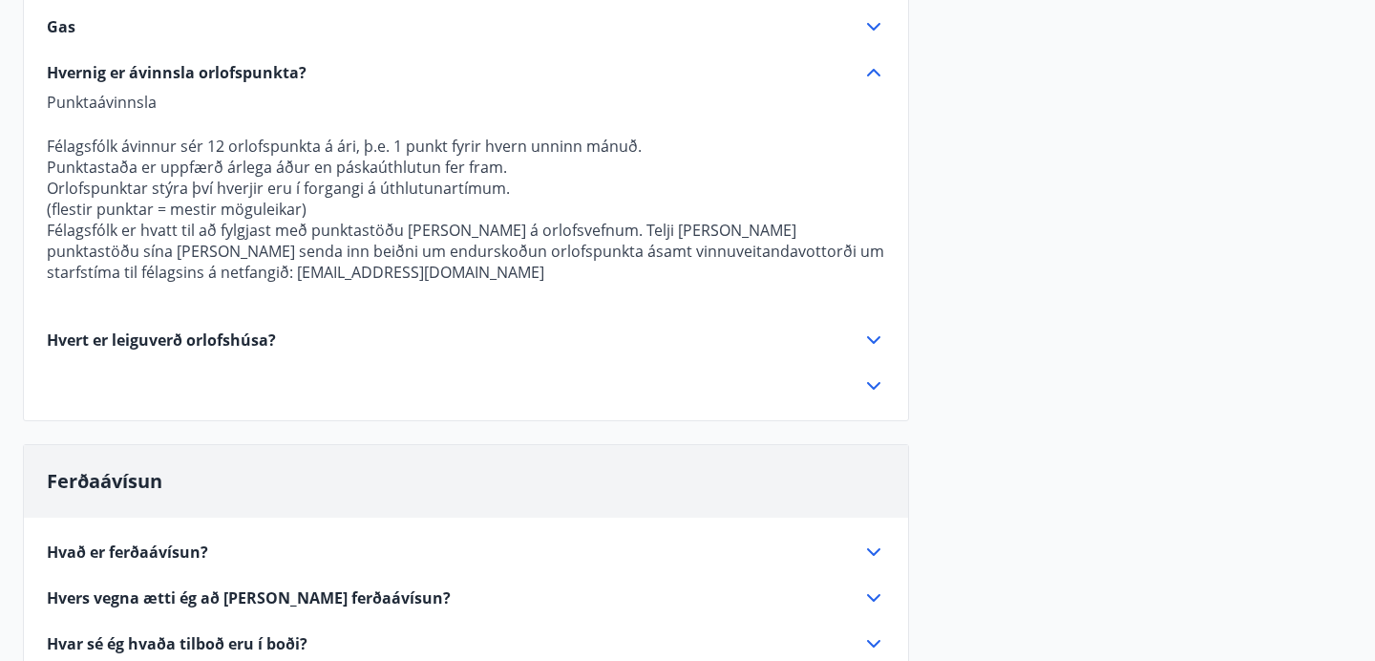
scroll to position [1718, 0]
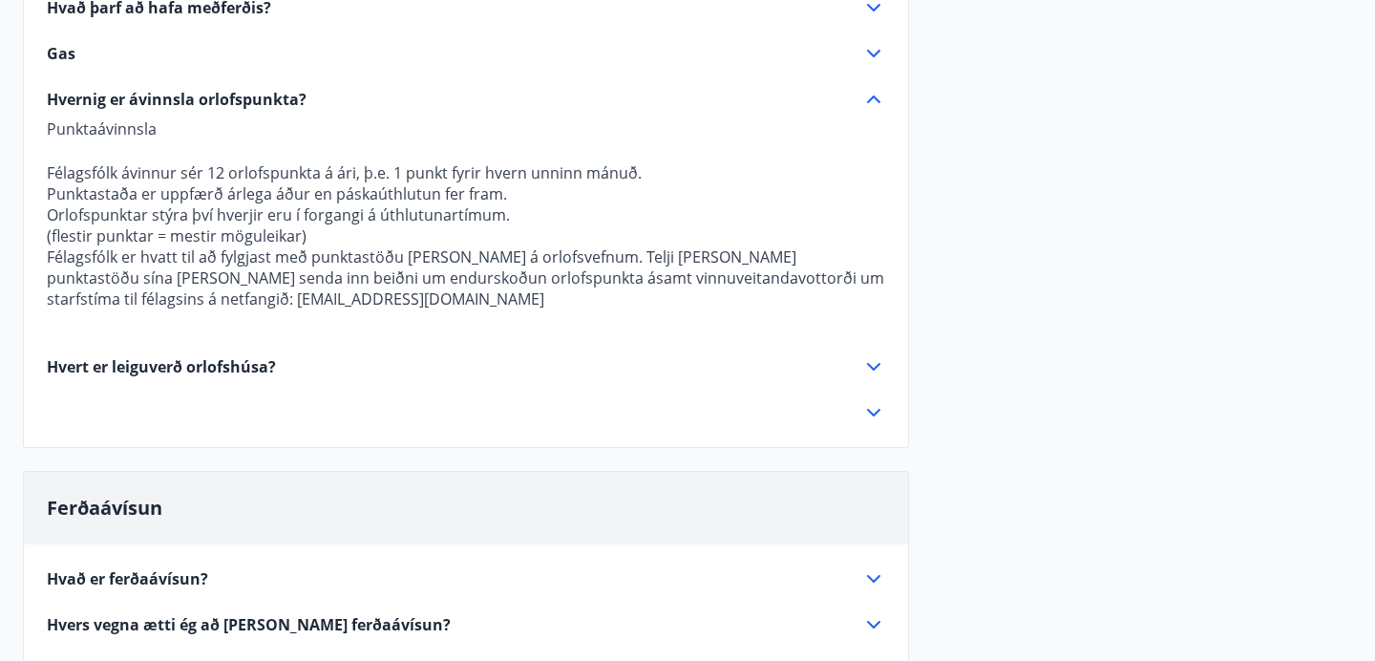
click at [228, 100] on span "Hvernig er ávinnsla orlofspunkta?" at bounding box center [177, 99] width 260 height 21
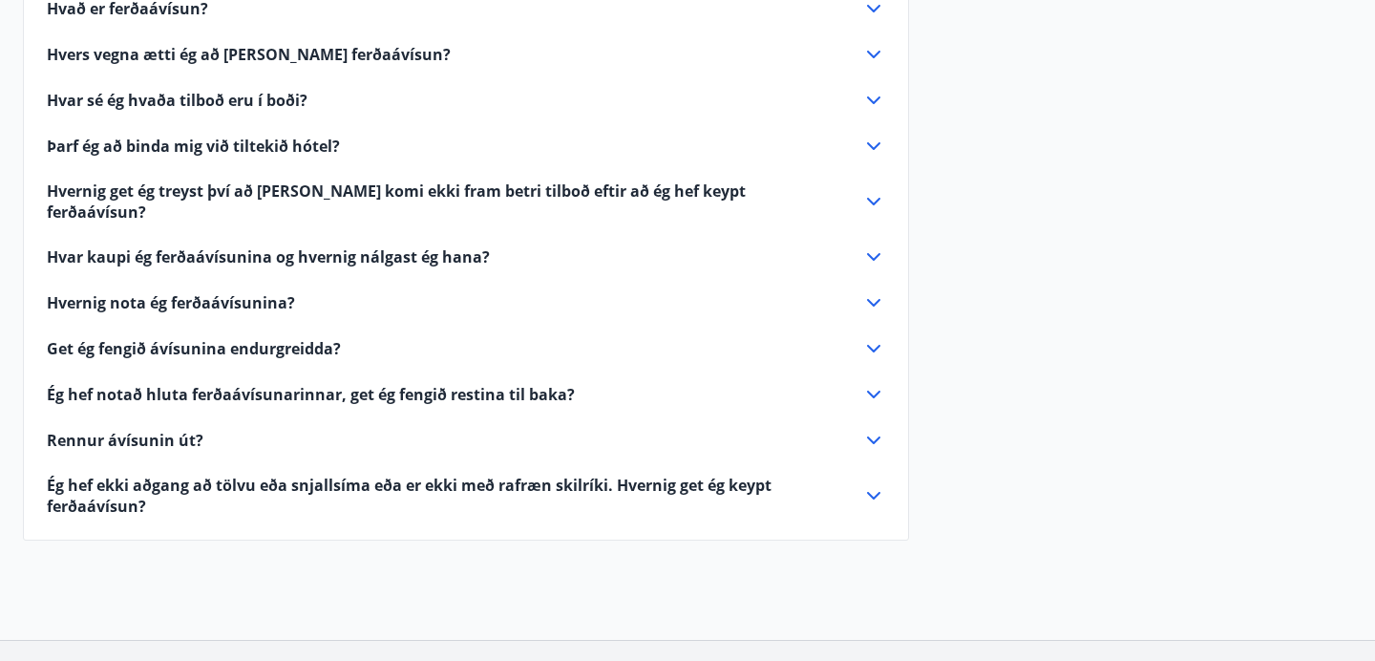
scroll to position [2063, 0]
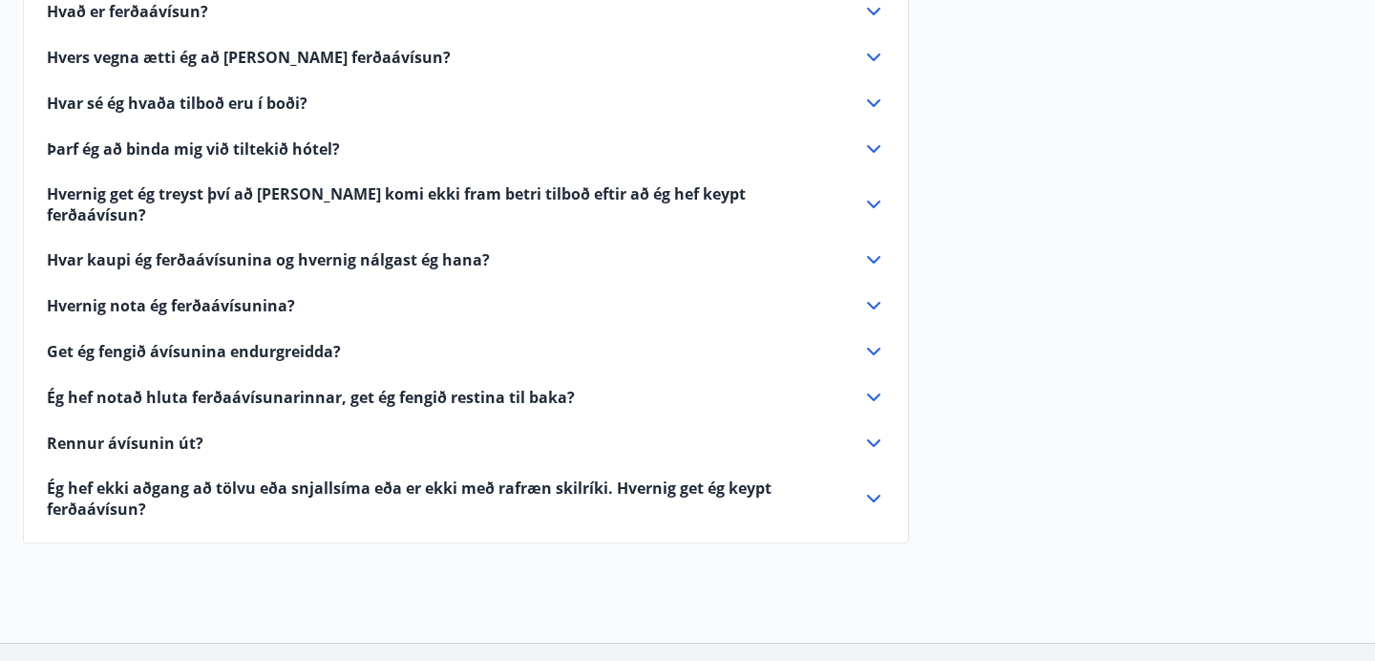
click at [244, 478] on span "Ég hef ekki aðgang að tölvu eða snjallsíma eða er ekki með rafræn skilríki. Hve…" at bounding box center [443, 498] width 792 height 42
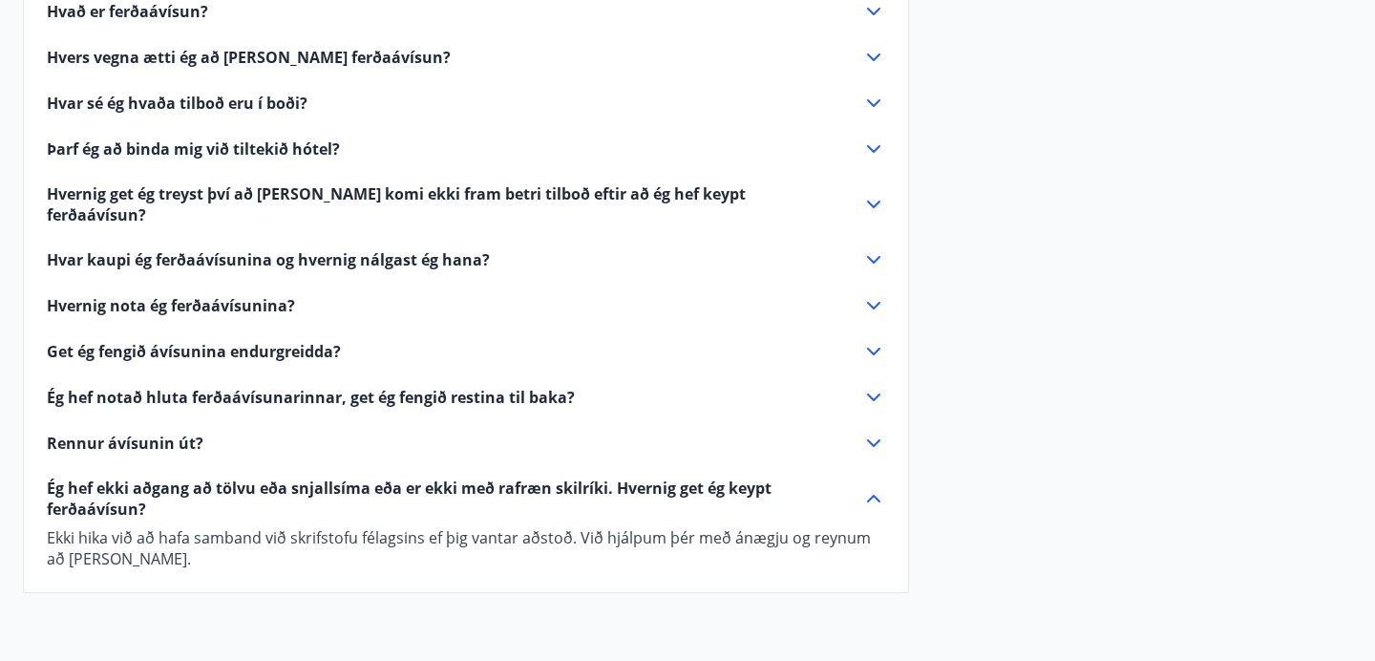
click at [244, 478] on span "Ég hef ekki aðgang að tölvu eða snjallsíma eða er ekki með rafræn skilríki. Hve…" at bounding box center [443, 498] width 792 height 42
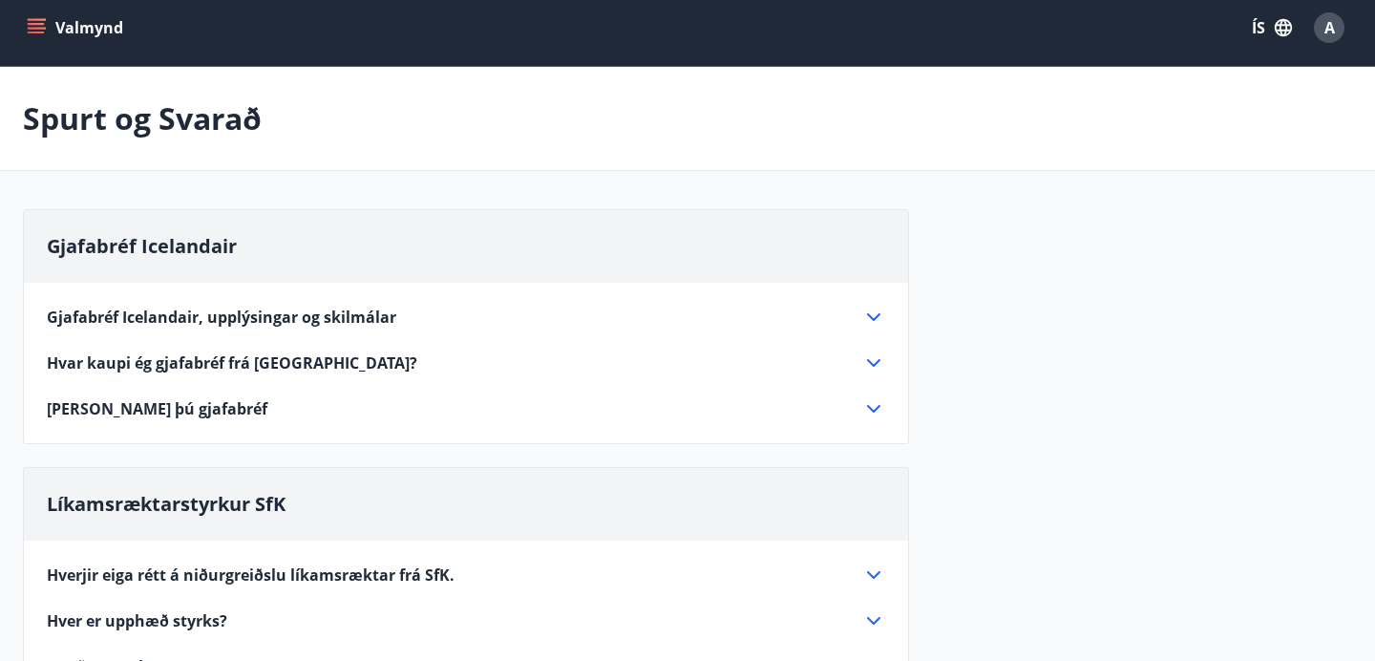
scroll to position [0, 0]
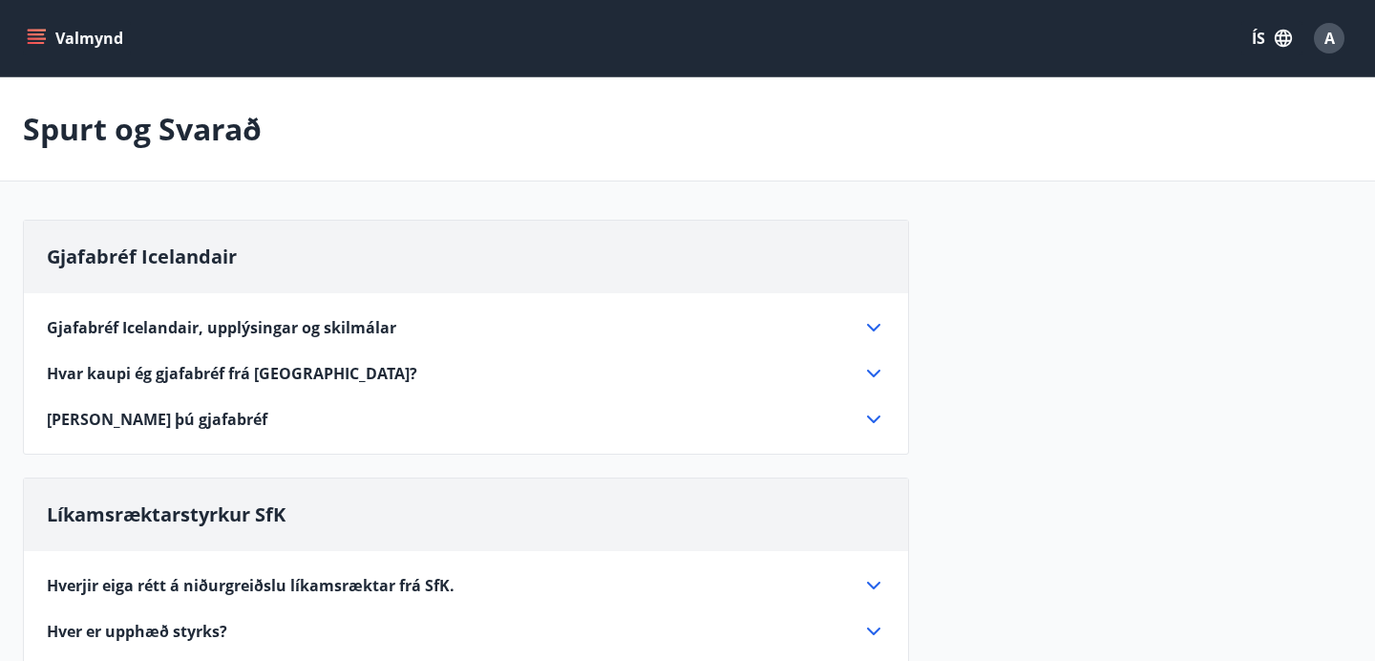
click at [89, 35] on button "Valmynd" at bounding box center [77, 38] width 108 height 34
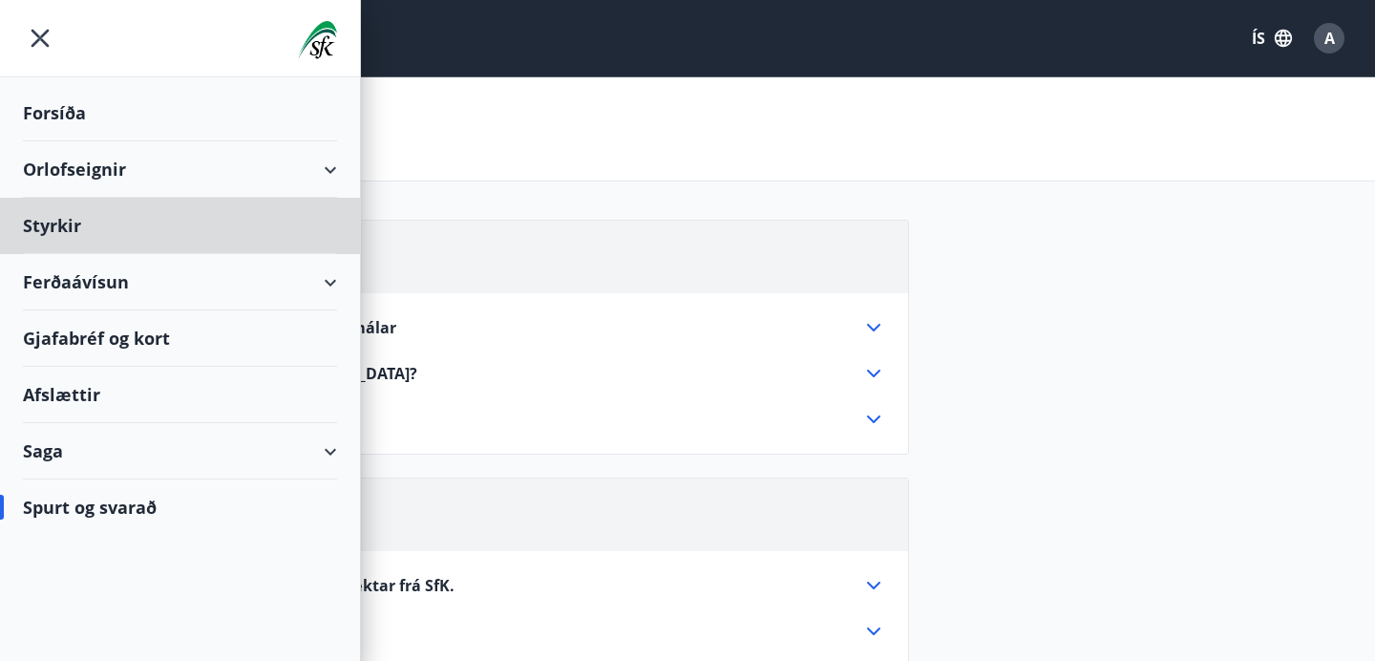
click at [53, 116] on div "Forsíða" at bounding box center [180, 113] width 314 height 56
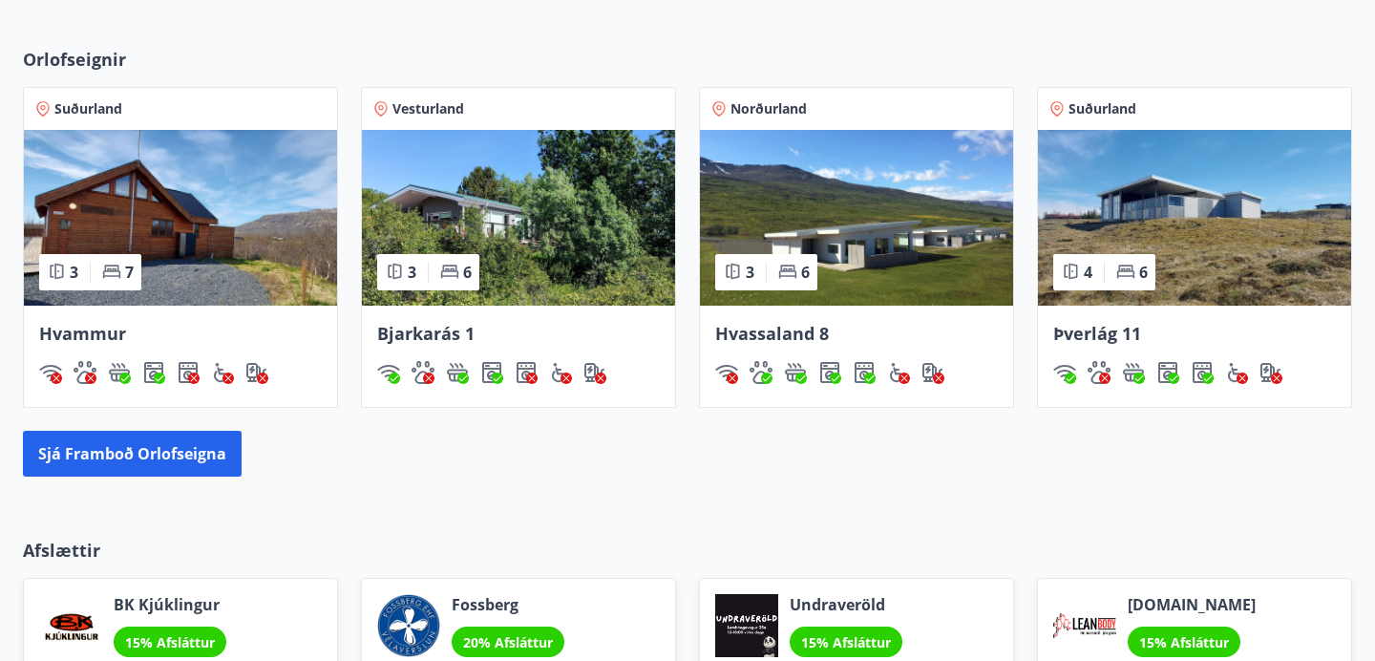
scroll to position [1127, 0]
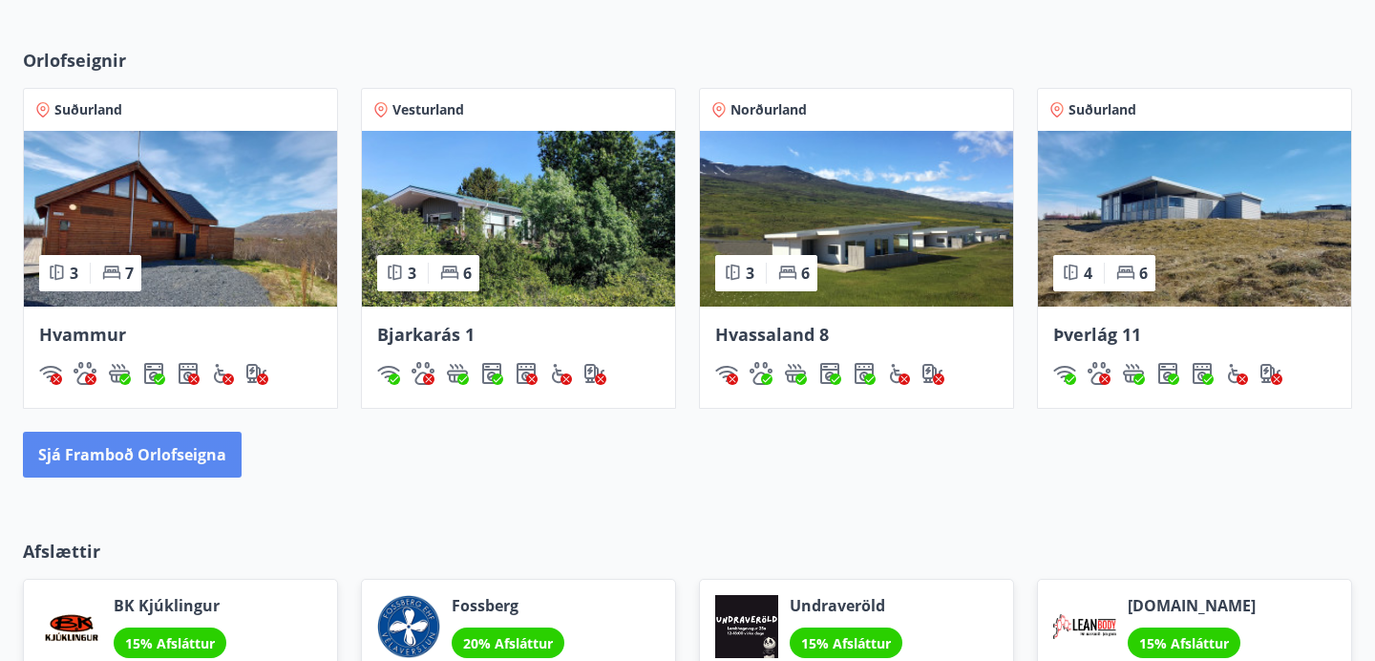
click at [221, 450] on button "Sjá framboð orlofseigna" at bounding box center [132, 455] width 219 height 46
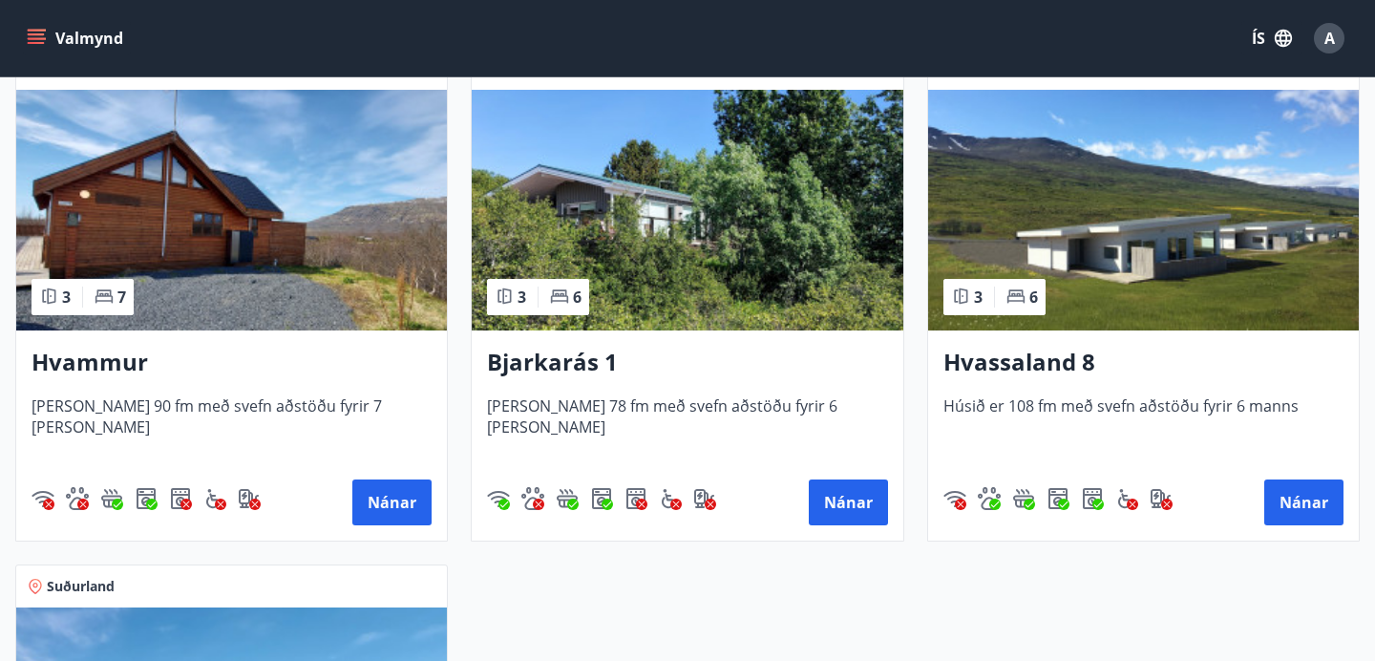
scroll to position [902, 0]
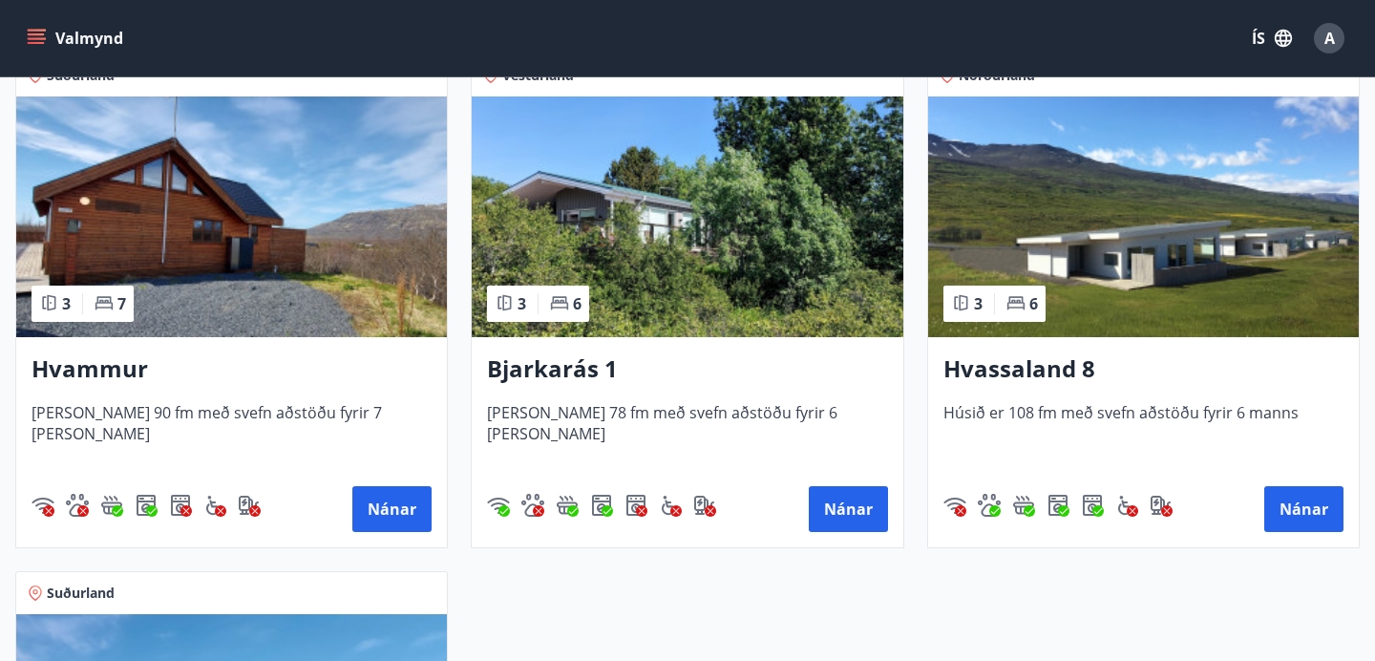
click at [580, 368] on h3 "Bjarkarás 1" at bounding box center [687, 369] width 400 height 34
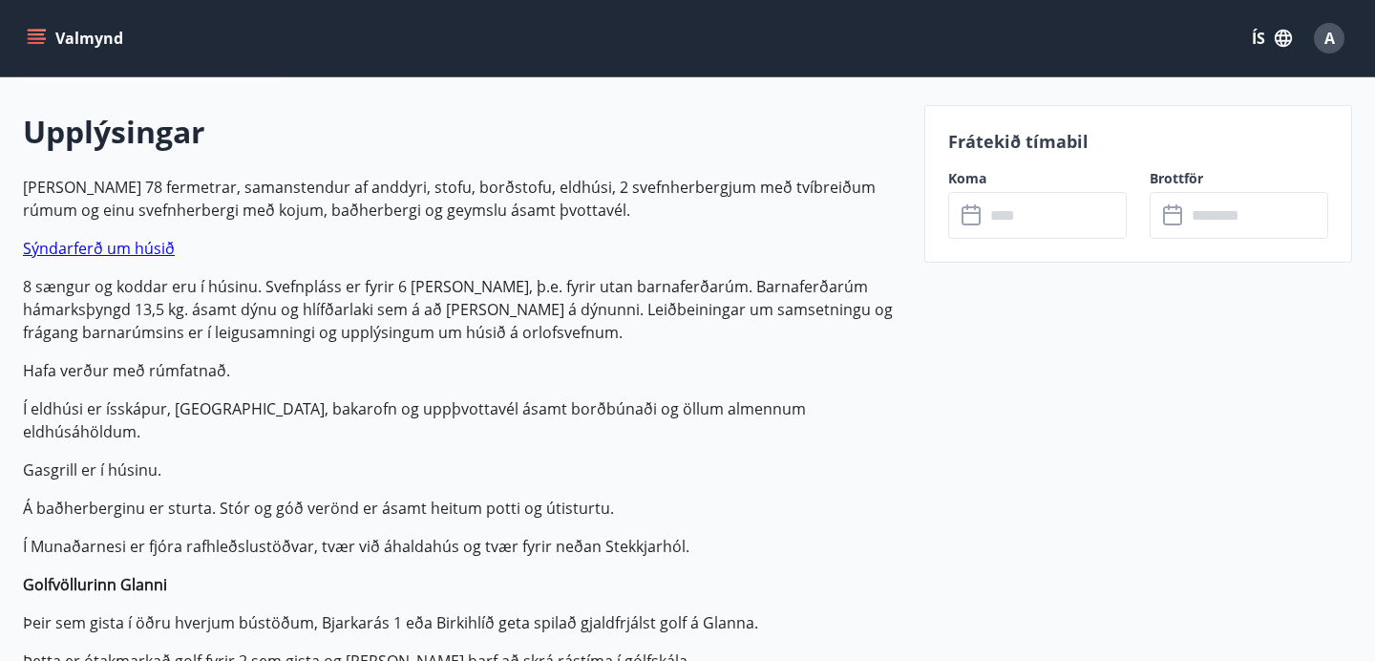
scroll to position [563, 0]
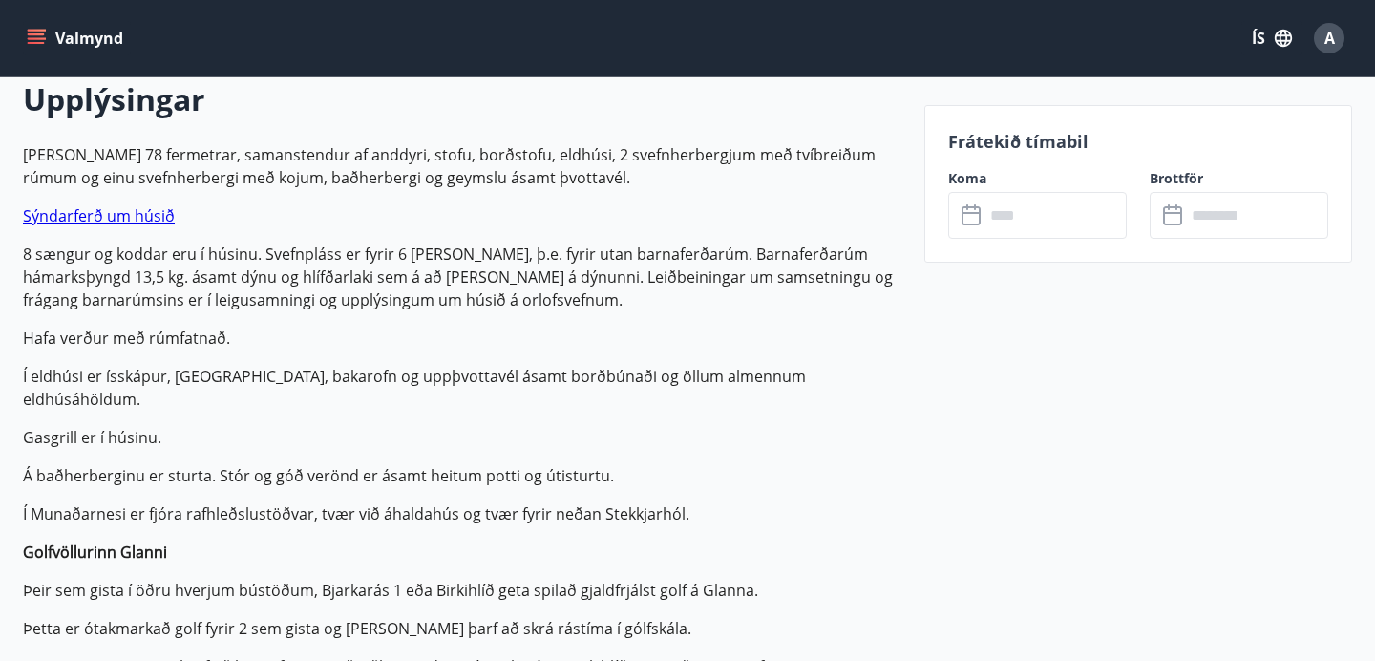
click at [1033, 226] on input "text" at bounding box center [1055, 215] width 142 height 47
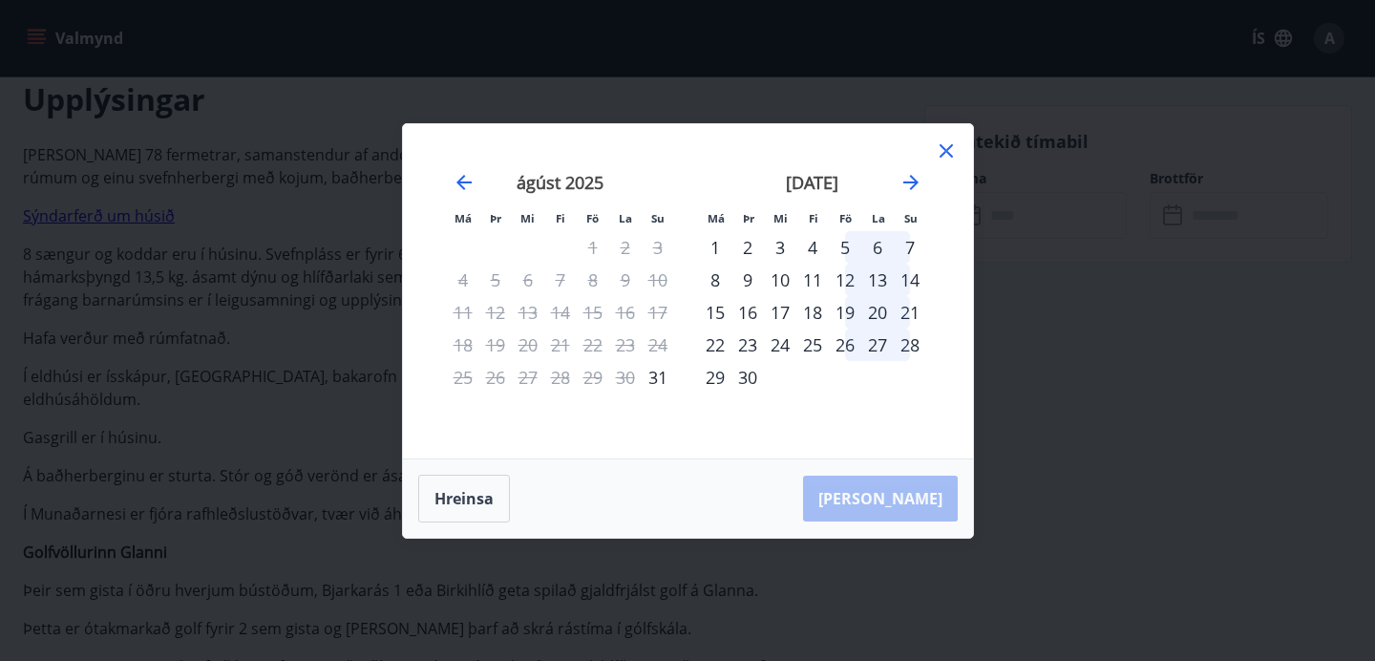
click at [945, 146] on icon at bounding box center [946, 150] width 23 height 23
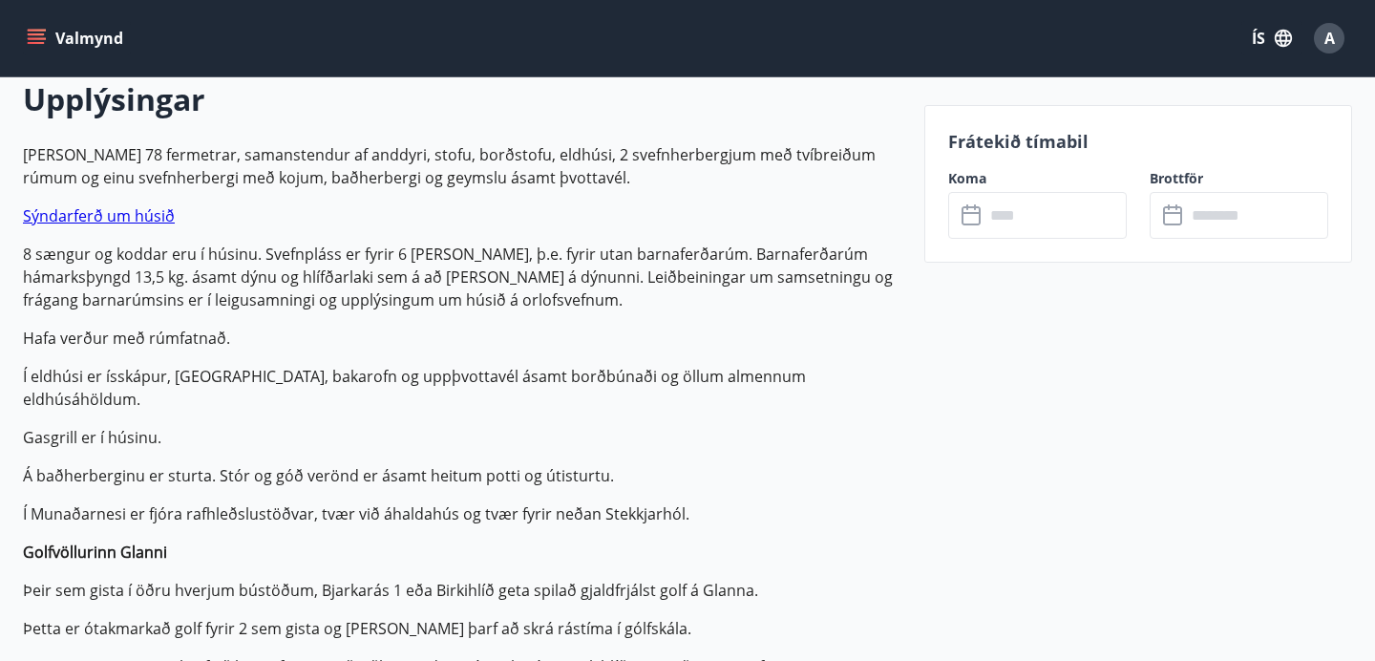
click at [872, 259] on p "8 sængur og koddar eru í húsinu. Svefnpláss er fyrir 6 manns, þ.e. fyrir utan b…" at bounding box center [462, 277] width 878 height 69
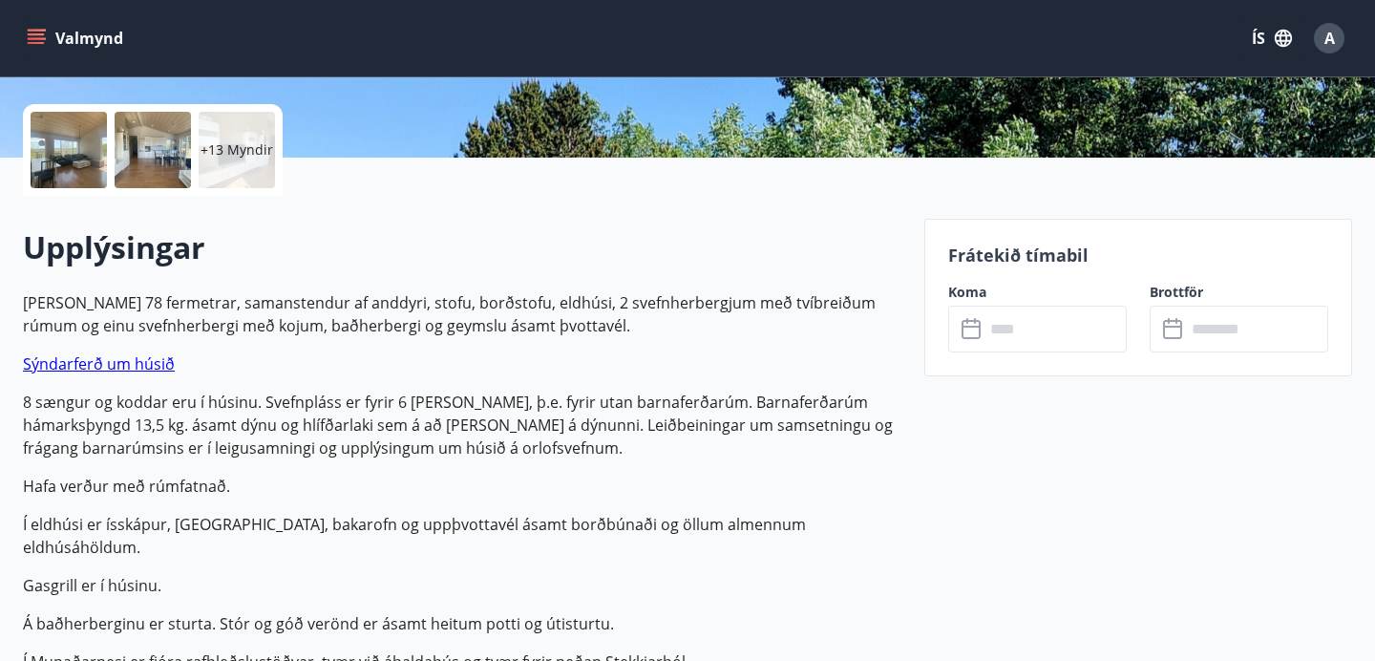
scroll to position [416, 0]
click at [235, 155] on p "+13 Myndir" at bounding box center [236, 148] width 73 height 19
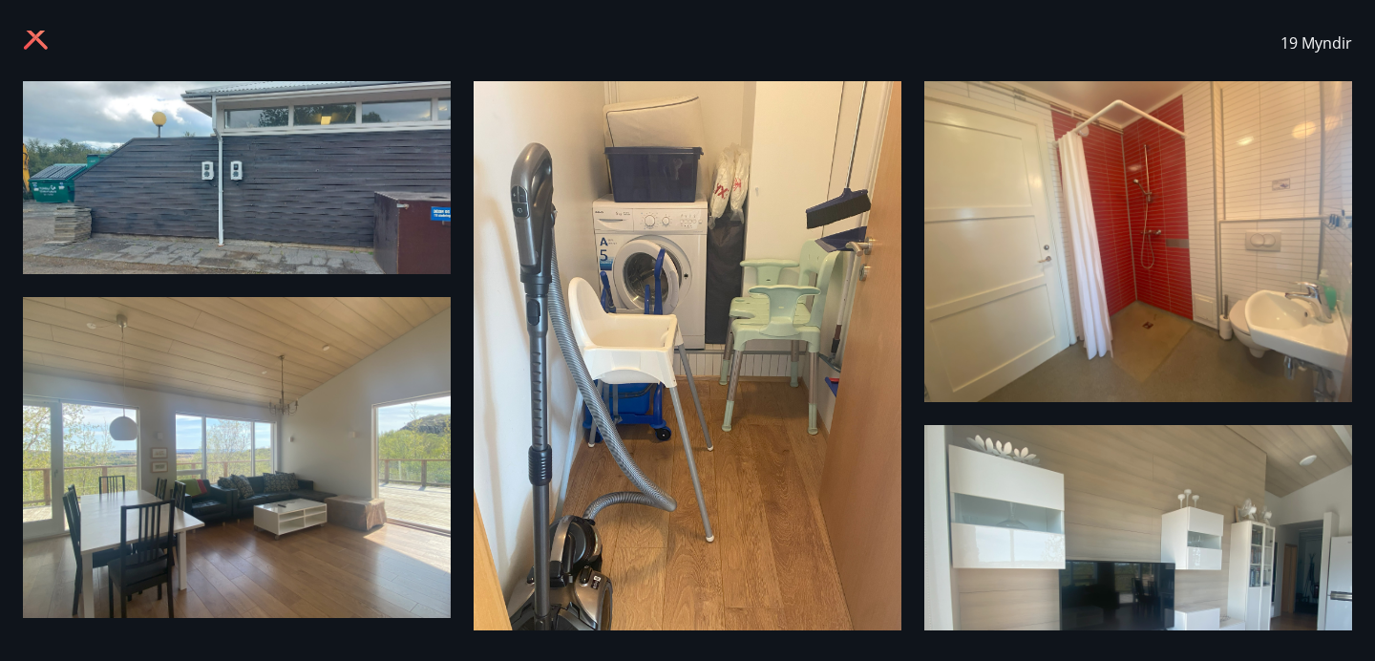
scroll to position [0, 0]
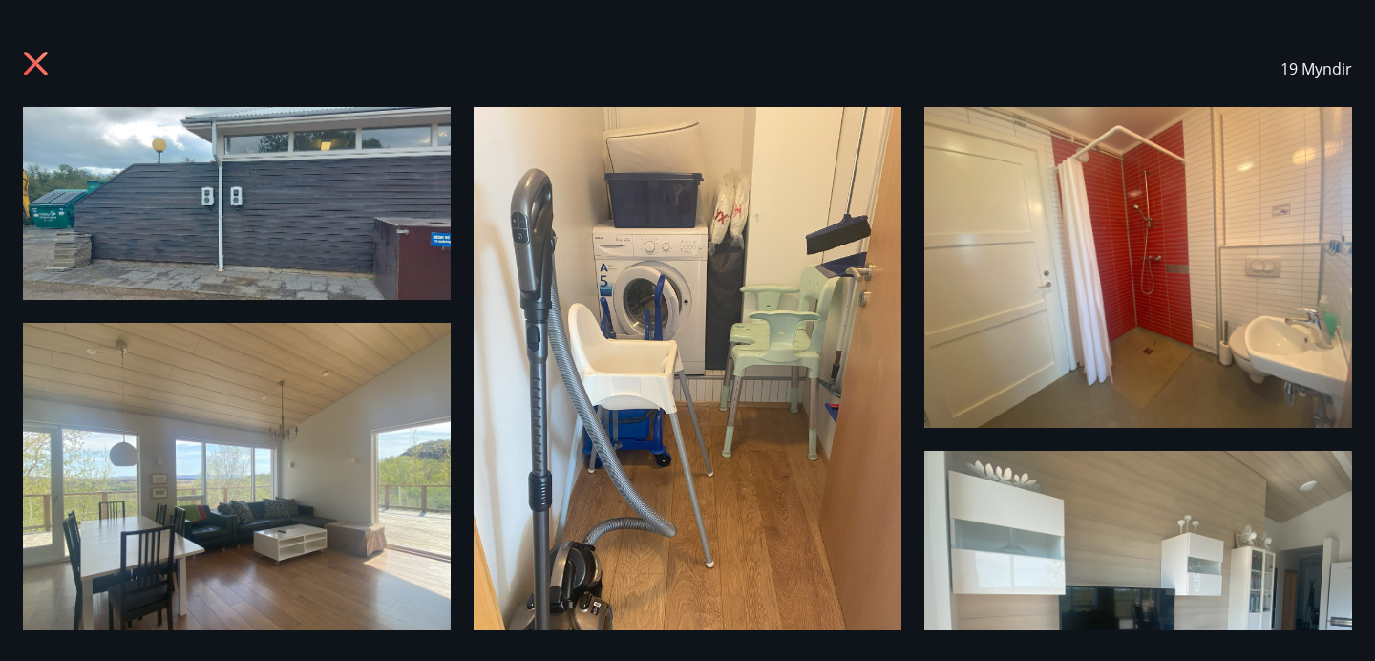
click at [26, 56] on icon at bounding box center [38, 66] width 31 height 31
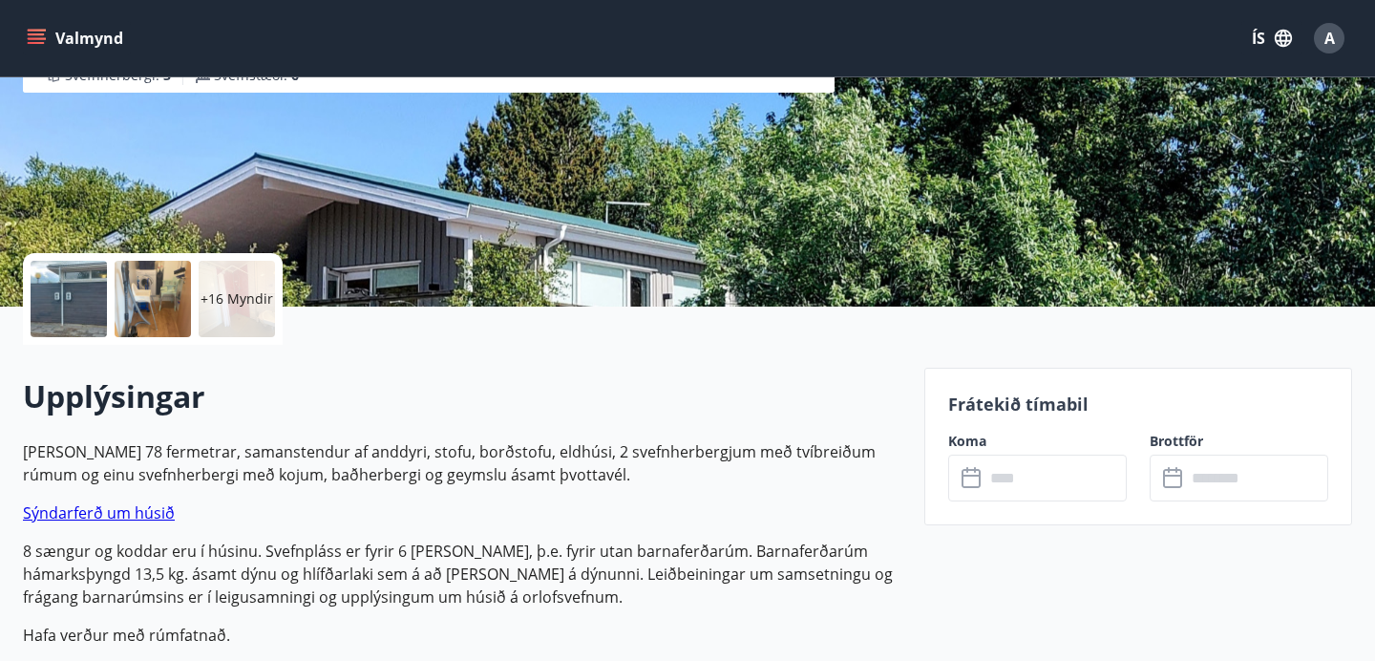
scroll to position [270, 0]
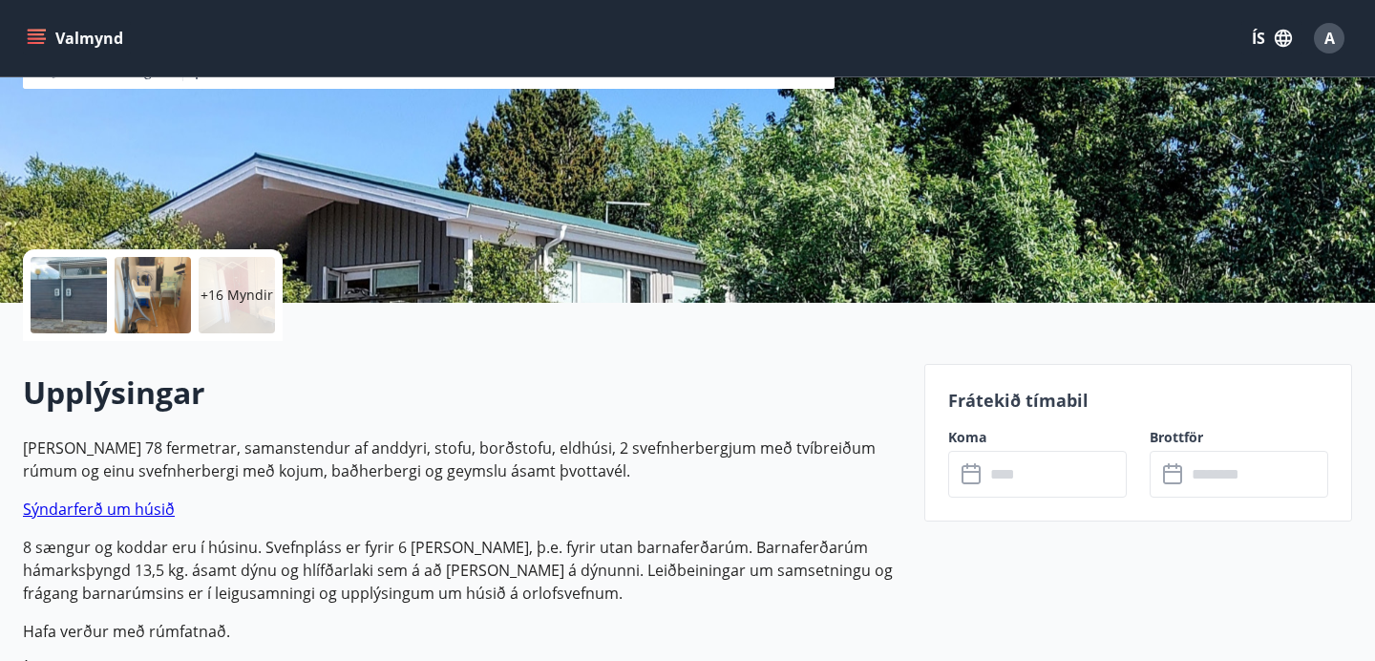
click at [1331, 33] on span "A" at bounding box center [1329, 38] width 11 height 21
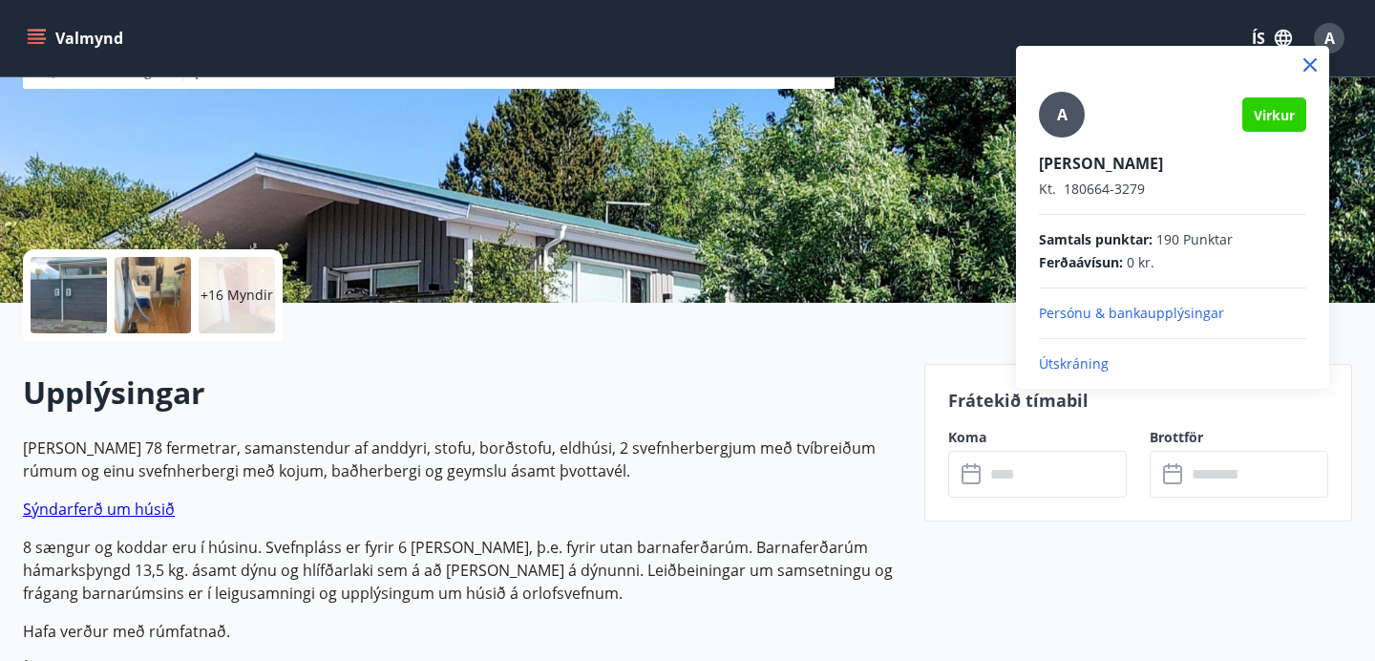
click at [1070, 362] on p "Útskráning" at bounding box center [1172, 363] width 267 height 19
